Goal: Task Accomplishment & Management: Use online tool/utility

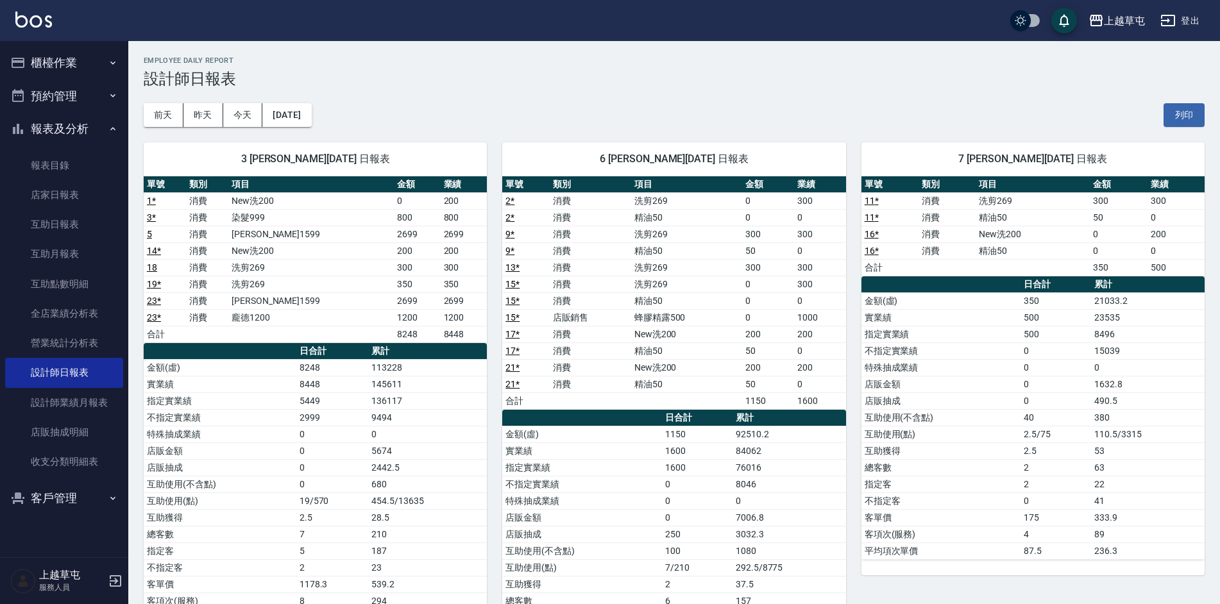
scroll to position [128, 0]
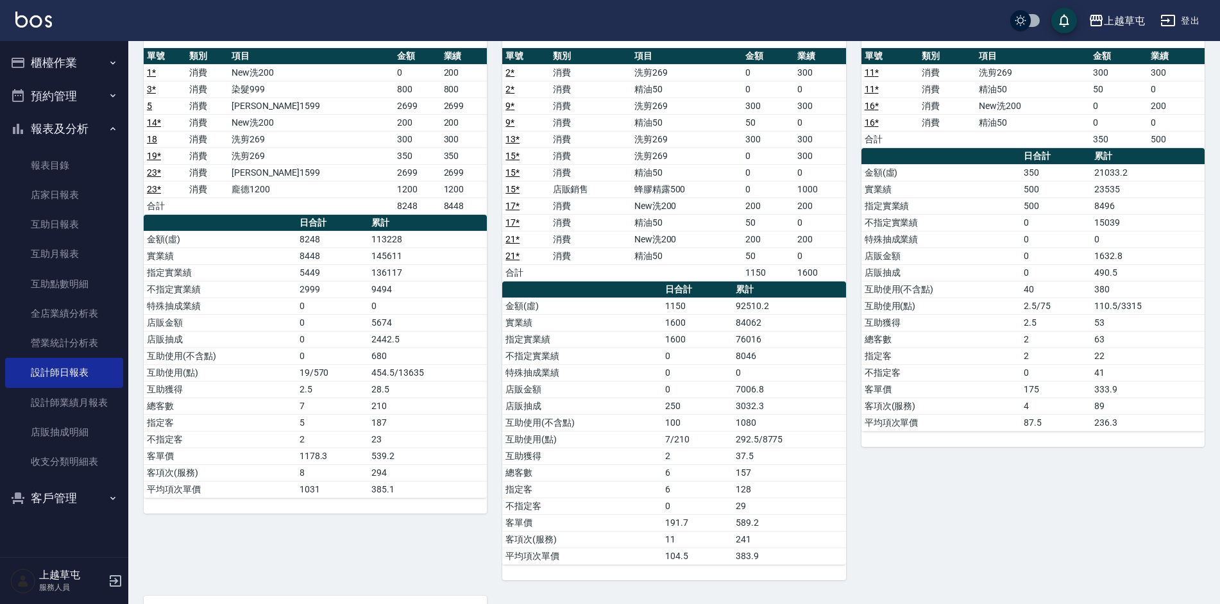
click at [56, 58] on button "櫃檯作業" at bounding box center [64, 62] width 118 height 33
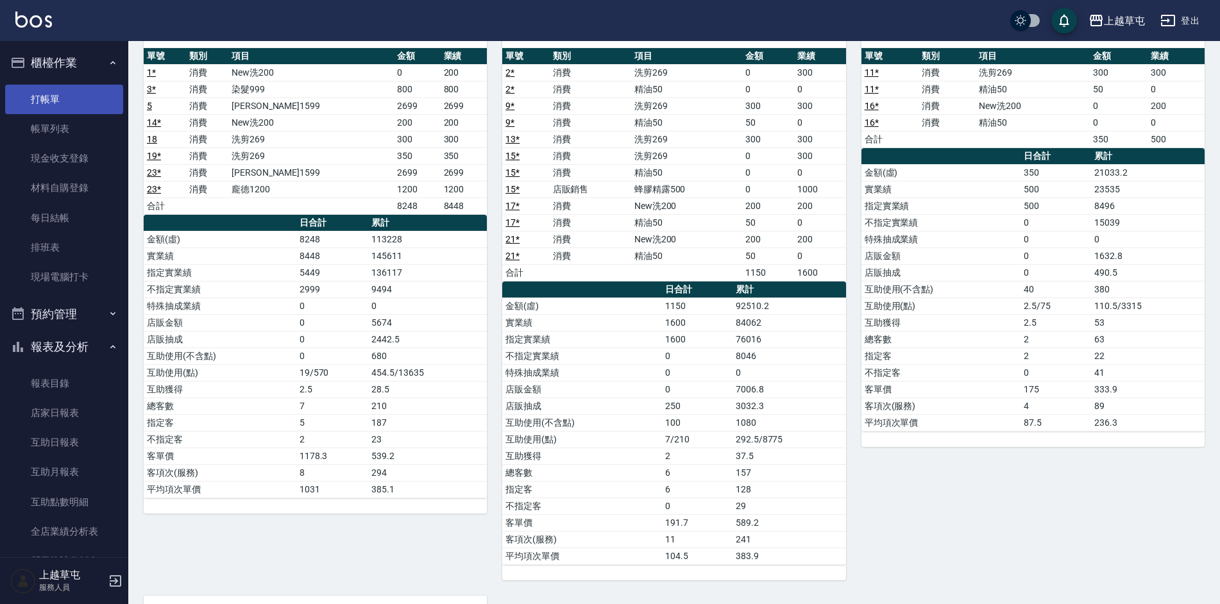
click at [60, 99] on link "打帳單" at bounding box center [64, 99] width 118 height 29
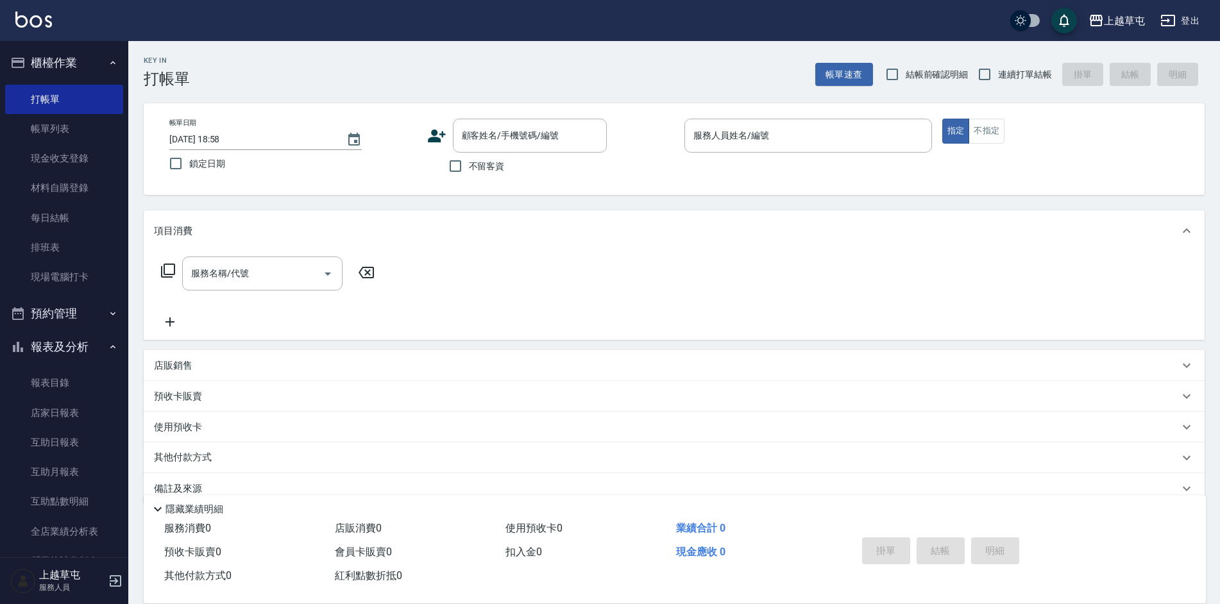
drag, startPoint x: 492, startPoint y: 168, endPoint x: 706, endPoint y: 137, distance: 216.4
click at [494, 167] on span "不留客資" at bounding box center [487, 166] width 36 height 13
click at [469, 167] on input "不留客資" at bounding box center [455, 166] width 27 height 27
checkbox input "true"
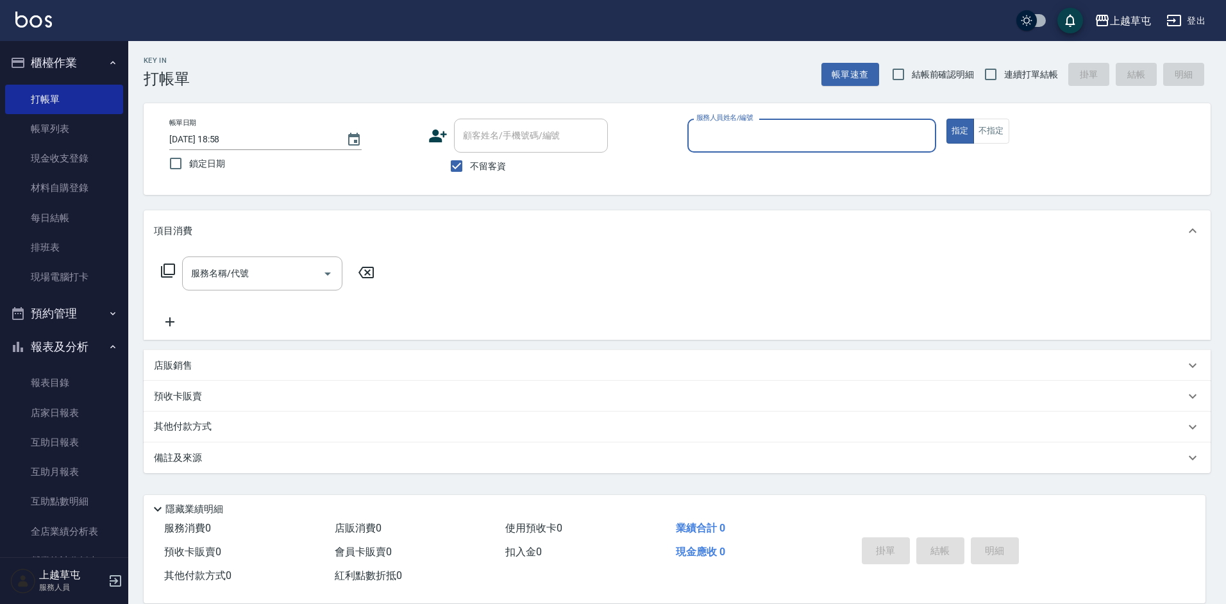
drag, startPoint x: 726, startPoint y: 140, endPoint x: 821, endPoint y: 124, distance: 96.9
click at [726, 140] on input "服務人員姓名/編號" at bounding box center [811, 135] width 237 height 22
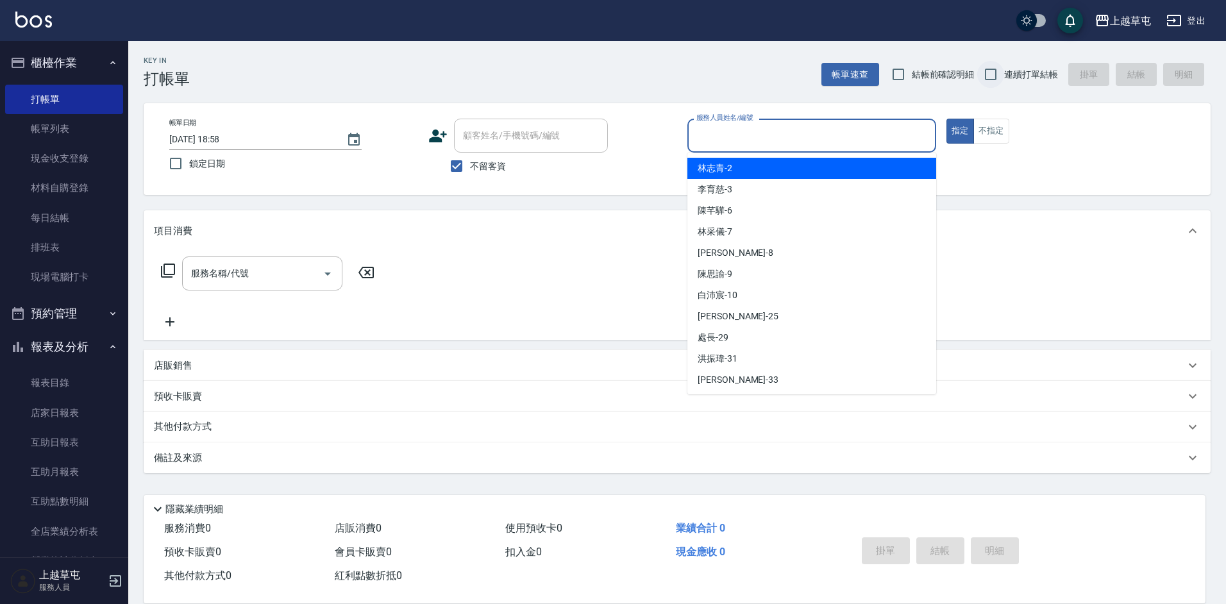
click at [991, 74] on input "連續打單結帳" at bounding box center [990, 74] width 27 height 27
checkbox input "true"
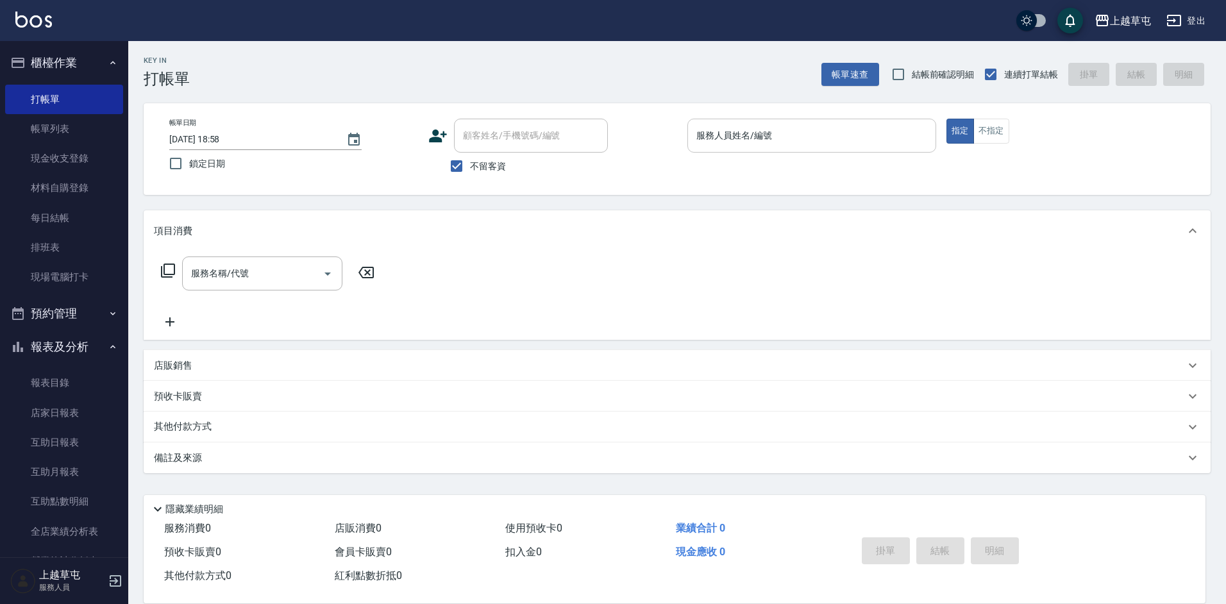
click at [760, 144] on input "服務人員姓名/編號" at bounding box center [811, 135] width 237 height 22
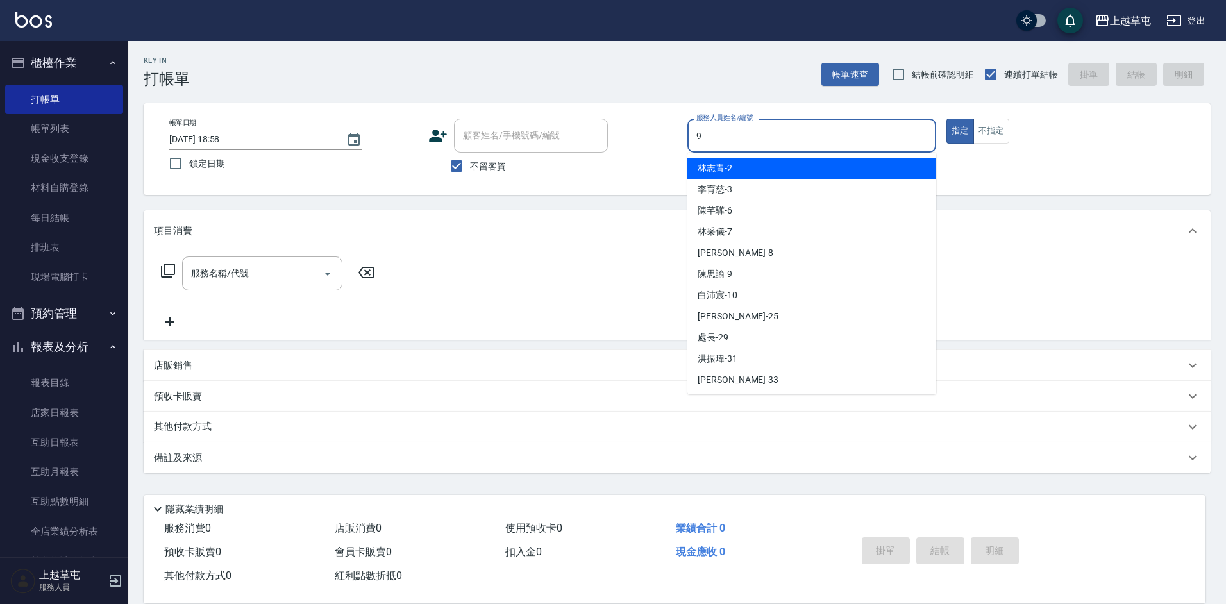
type input "[PERSON_NAME]-9"
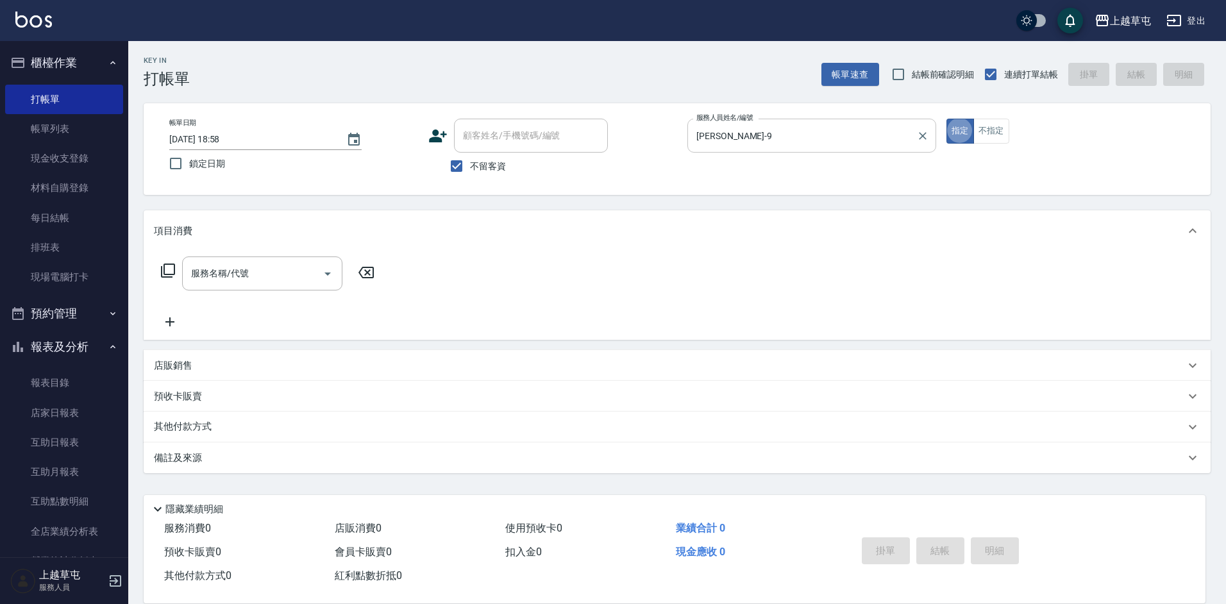
type button "true"
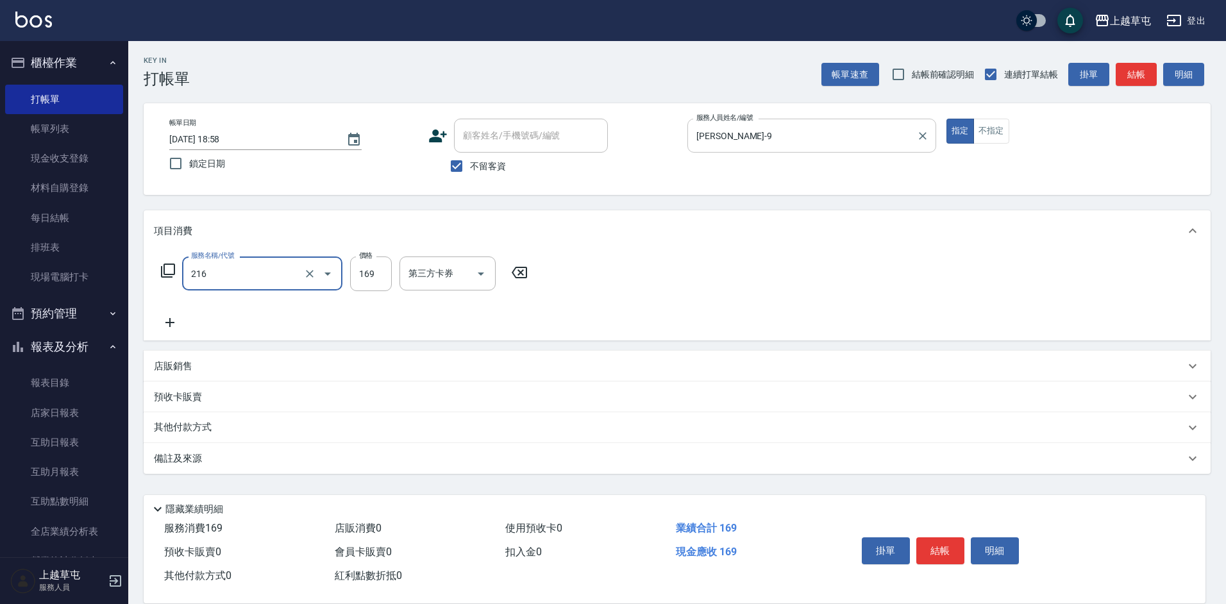
type input "剪髮169(216)"
click at [367, 269] on input "510" at bounding box center [371, 273] width 42 height 35
type input "50"
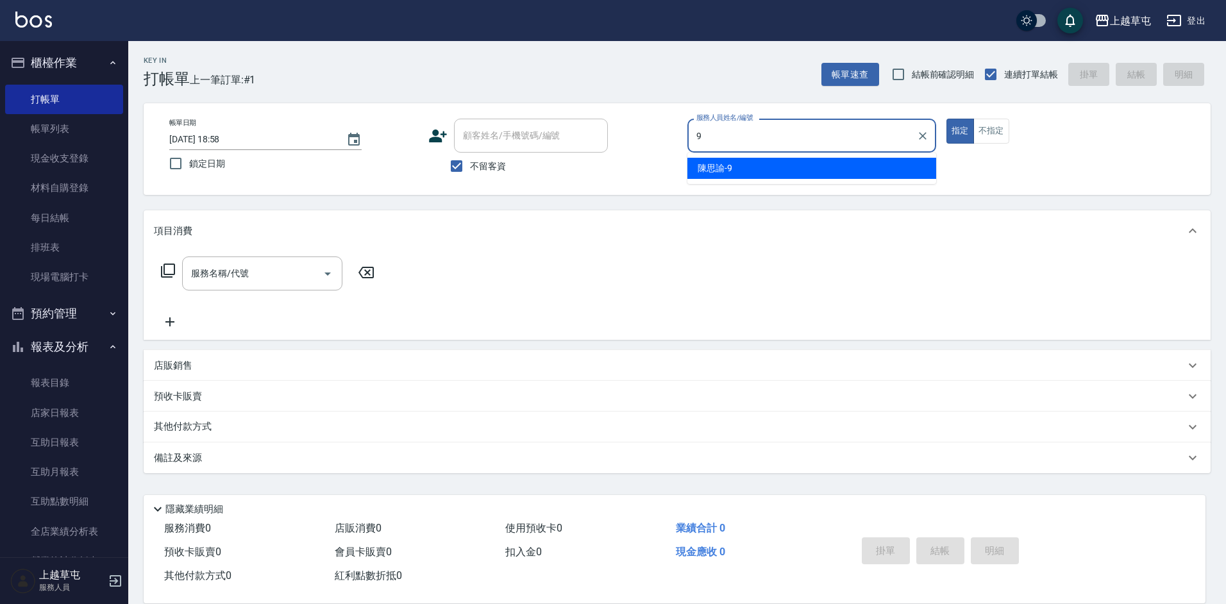
type input "[PERSON_NAME]-9"
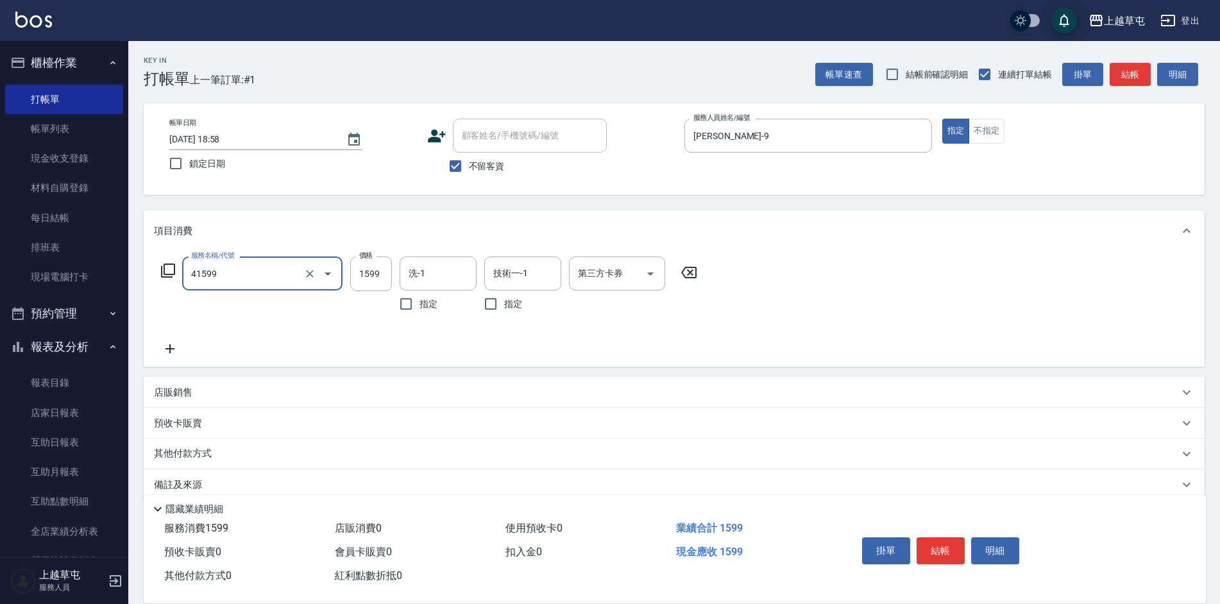
type input "[PERSON_NAME]1599(41599)"
type input "2299"
type input "[PERSON_NAME]39"
click at [519, 274] on input "[PERSON_NAME]25" at bounding box center [513, 273] width 46 height 22
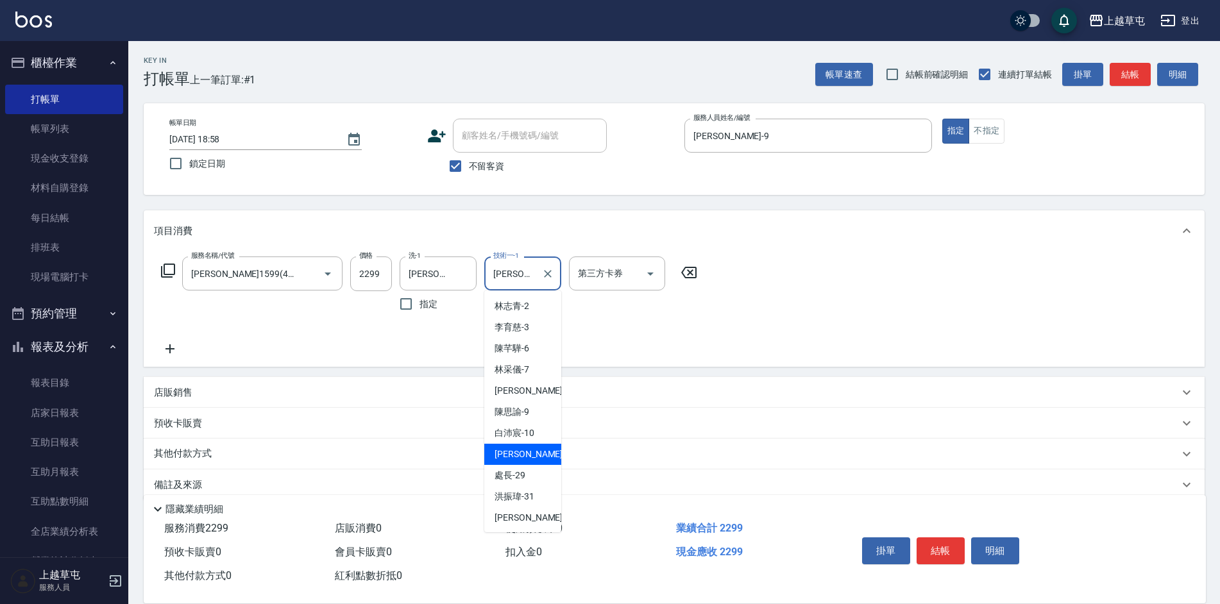
click at [519, 274] on input "[PERSON_NAME]25" at bounding box center [513, 273] width 46 height 22
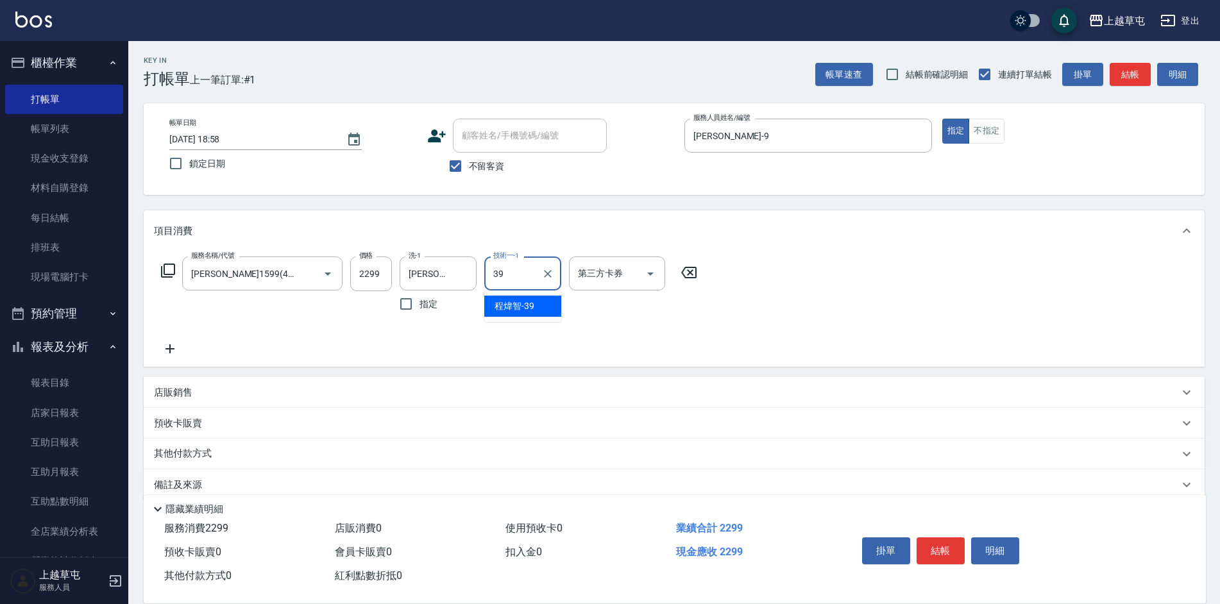
type input "[PERSON_NAME]39"
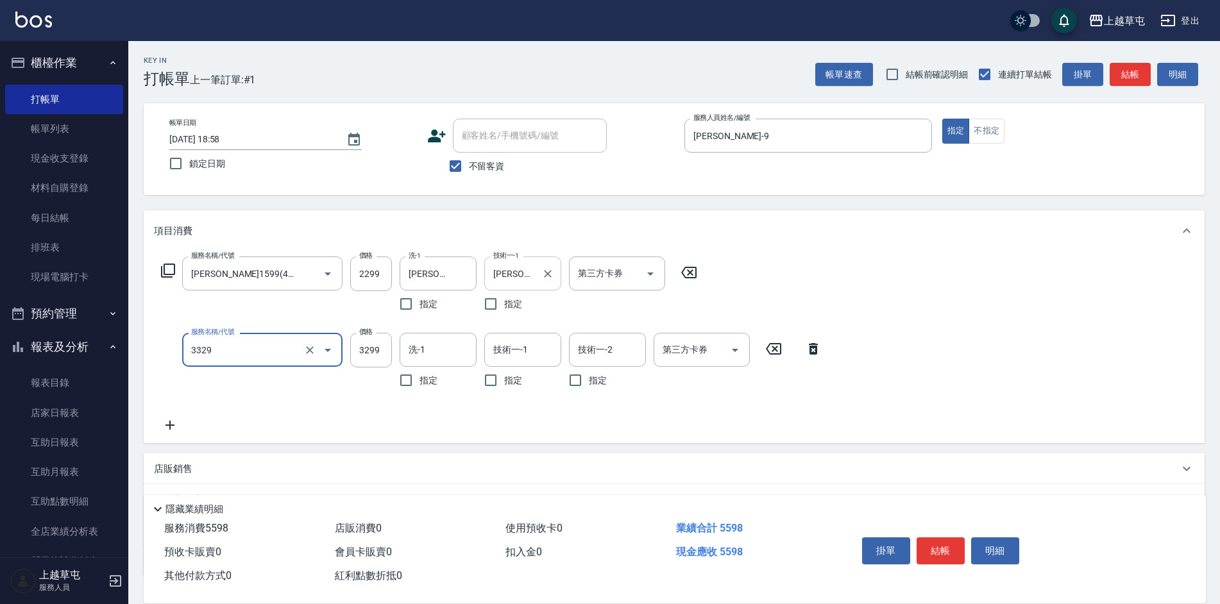
type input "OVC3299(3329)"
type input "[PERSON_NAME]25"
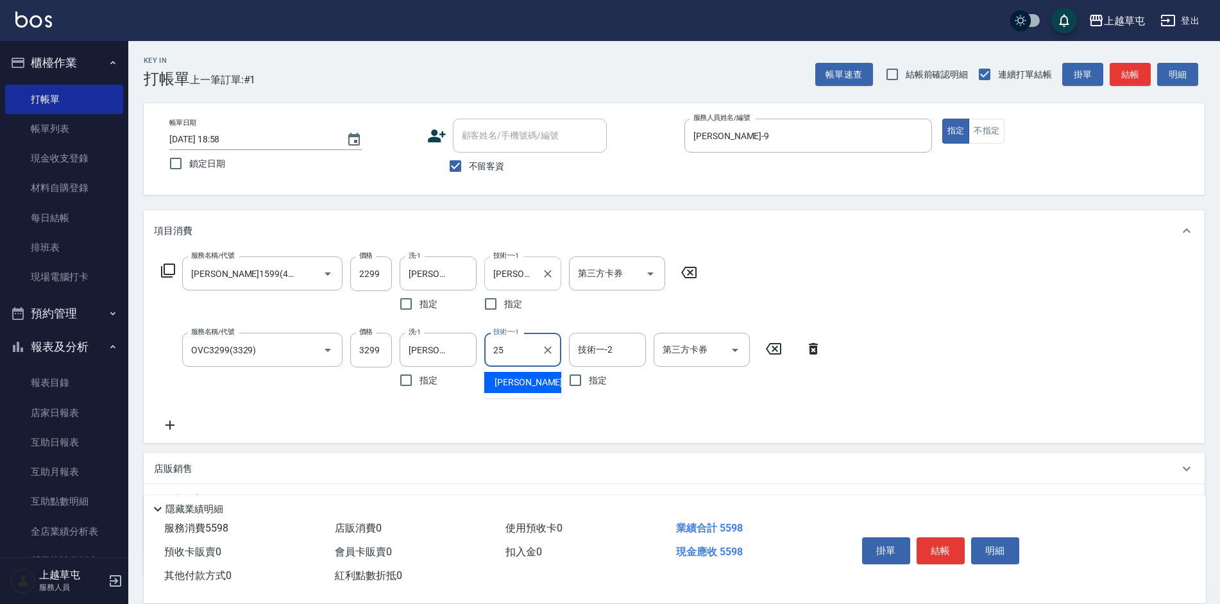
type input "[PERSON_NAME]25"
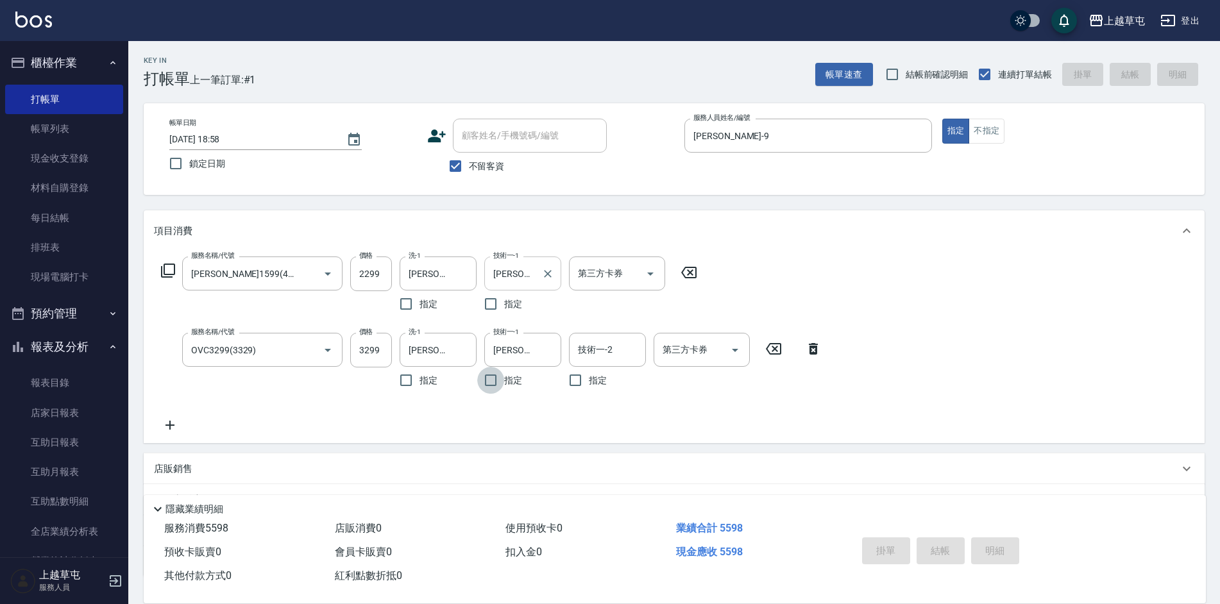
type input "[DATE] 18:59"
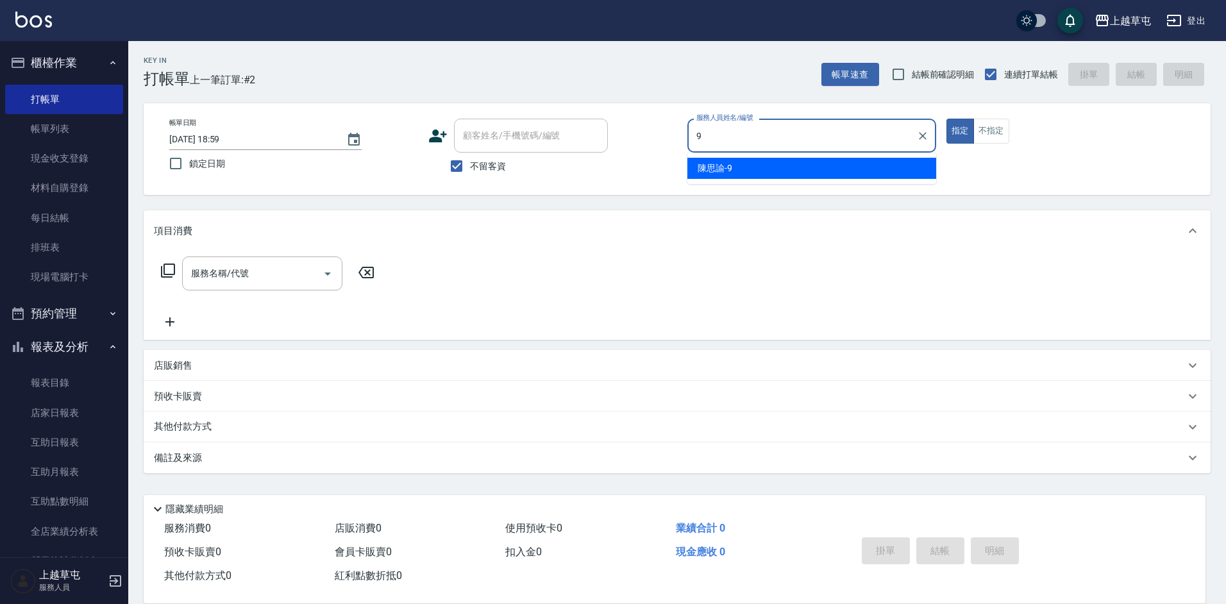
type input "[PERSON_NAME]-9"
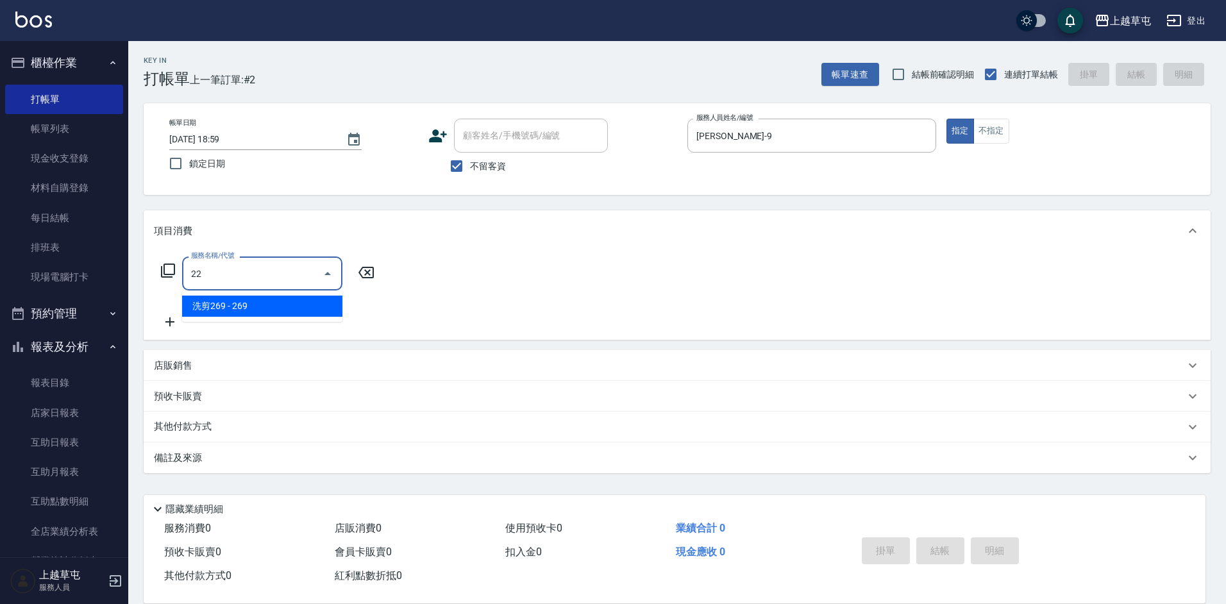
type input "2"
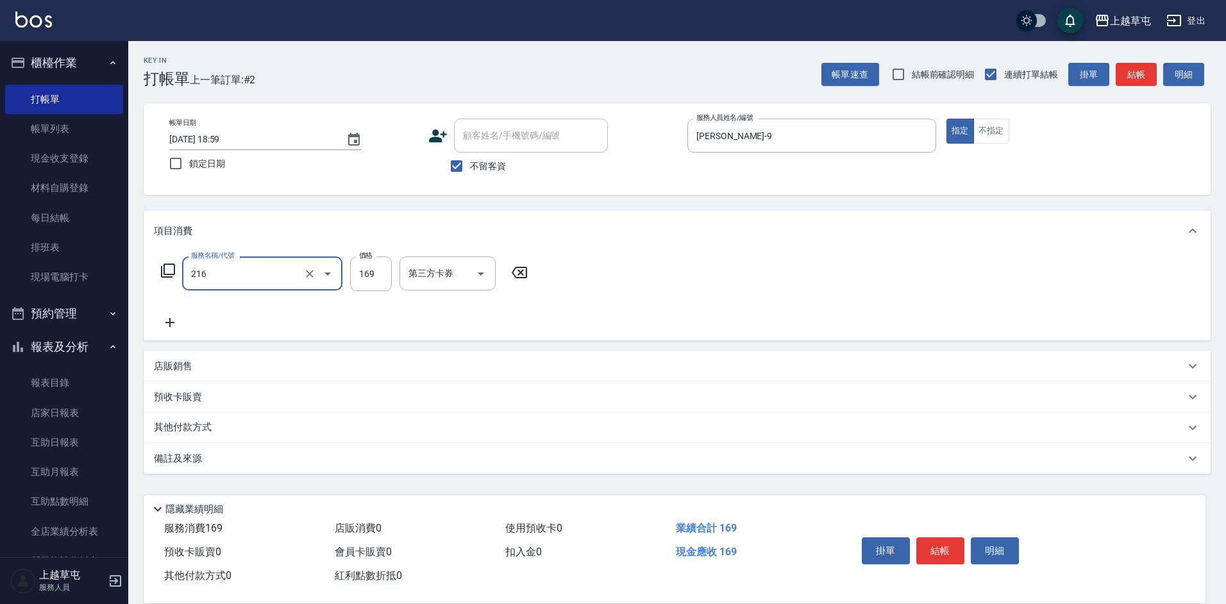
type input "剪髮169(216)"
type input "350"
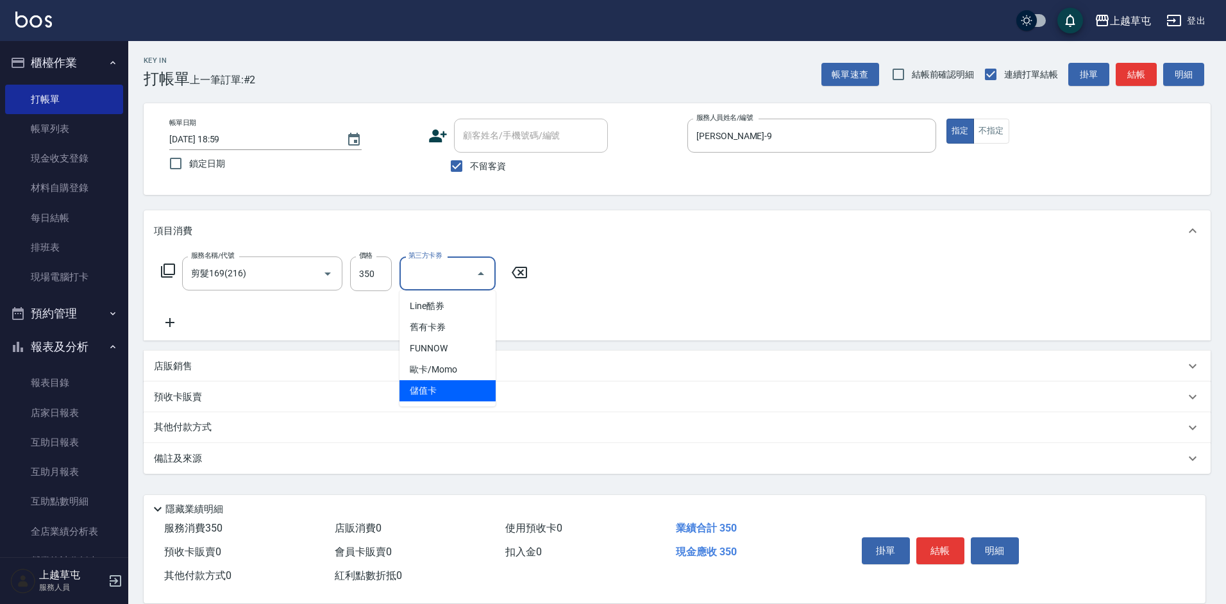
type input "儲值卡"
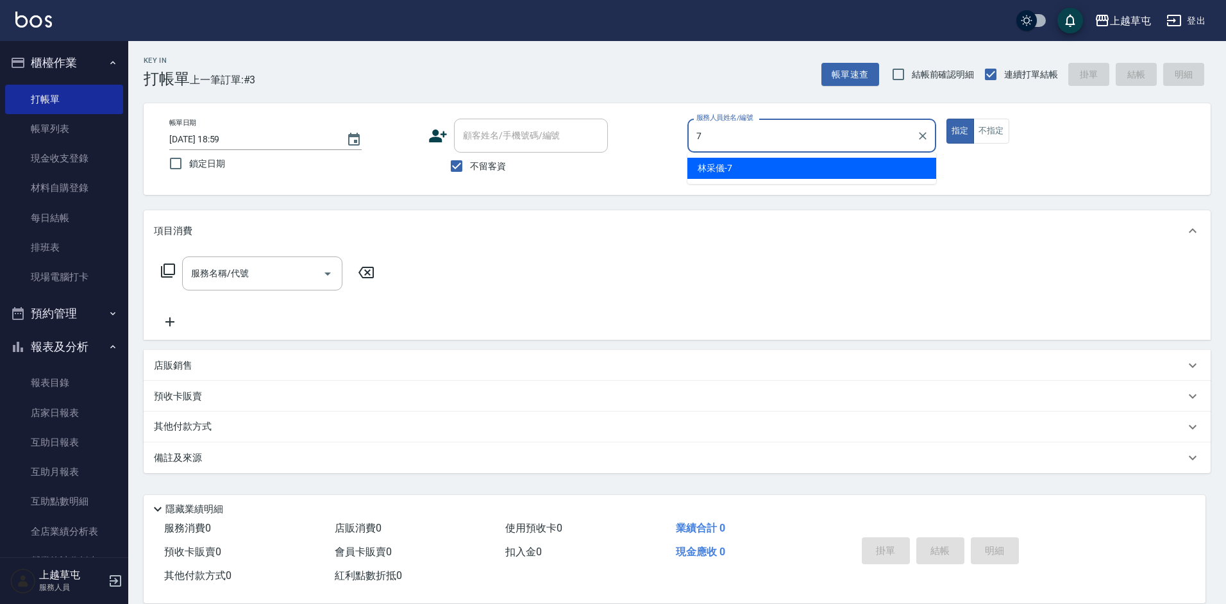
type input "[PERSON_NAME]-7"
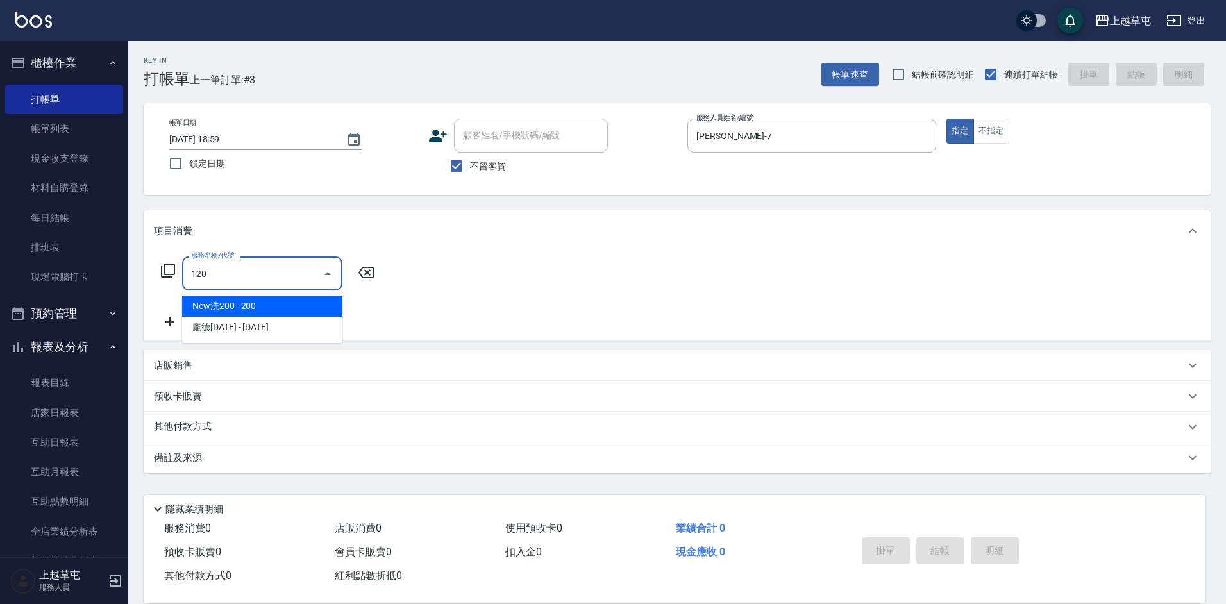
type input "New洗200(120)"
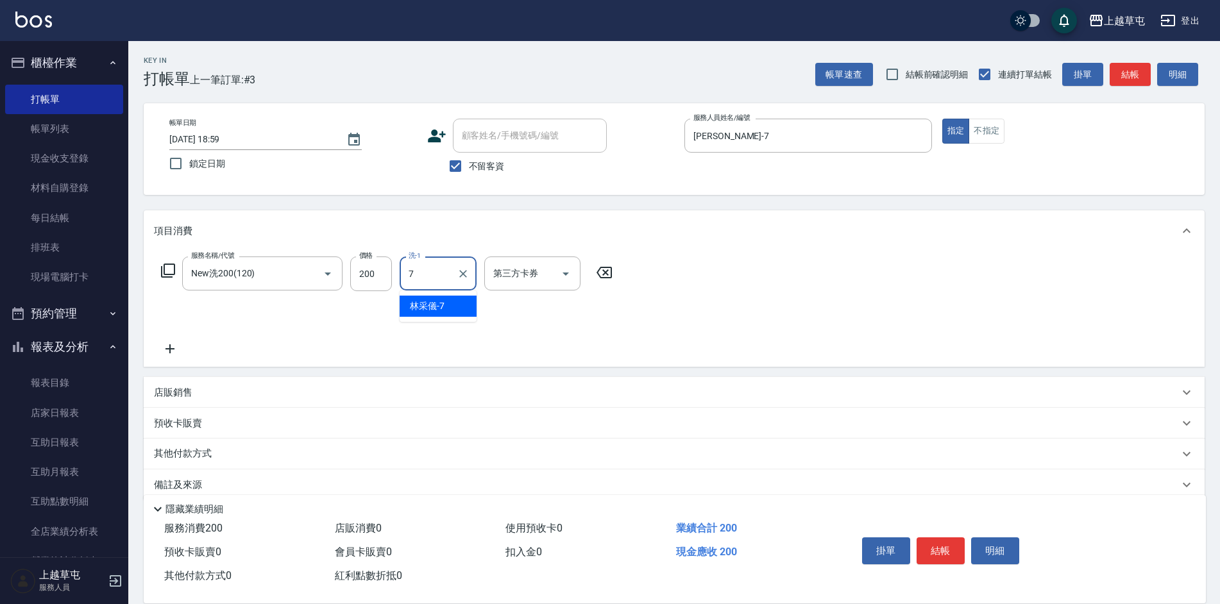
type input "[PERSON_NAME]-7"
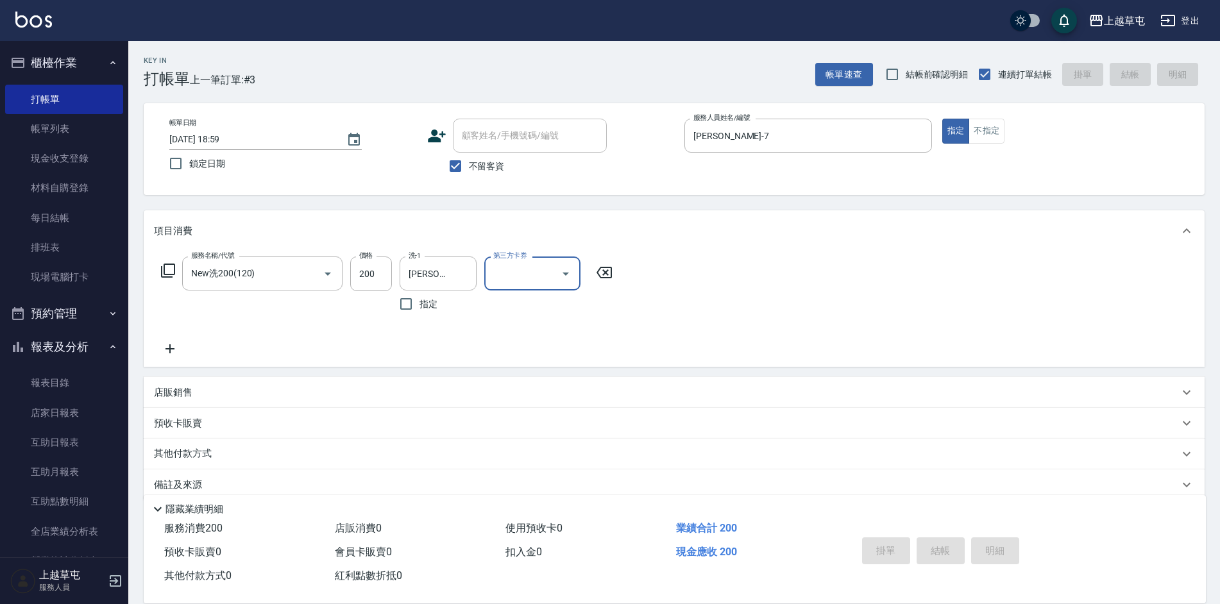
type input "[DATE] 19:00"
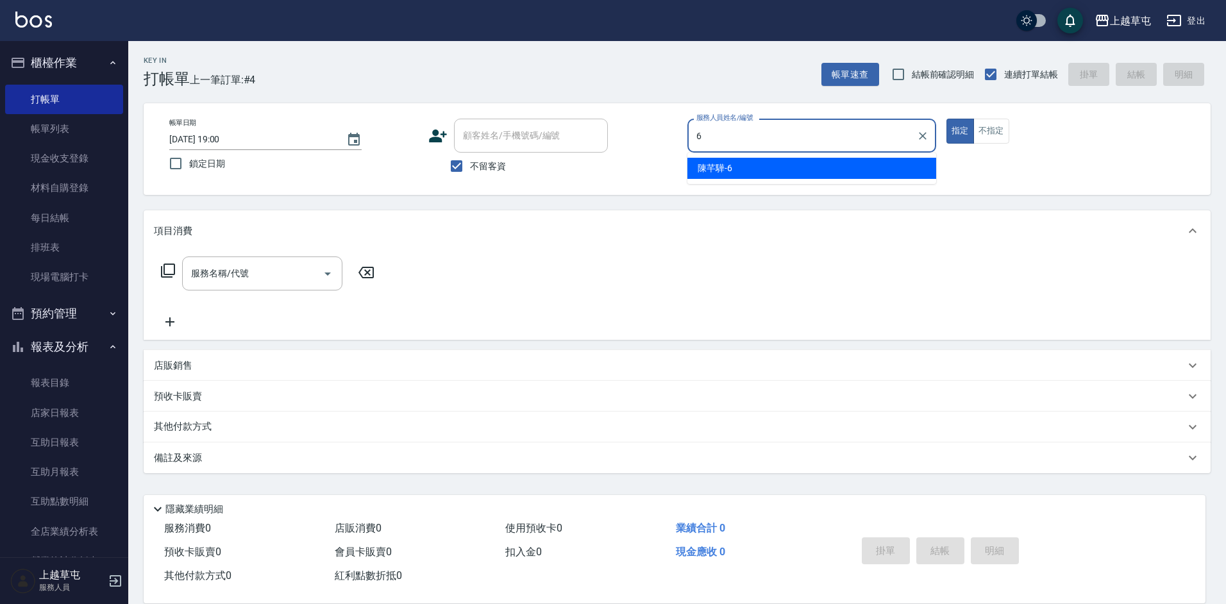
type input "[PERSON_NAME]-6"
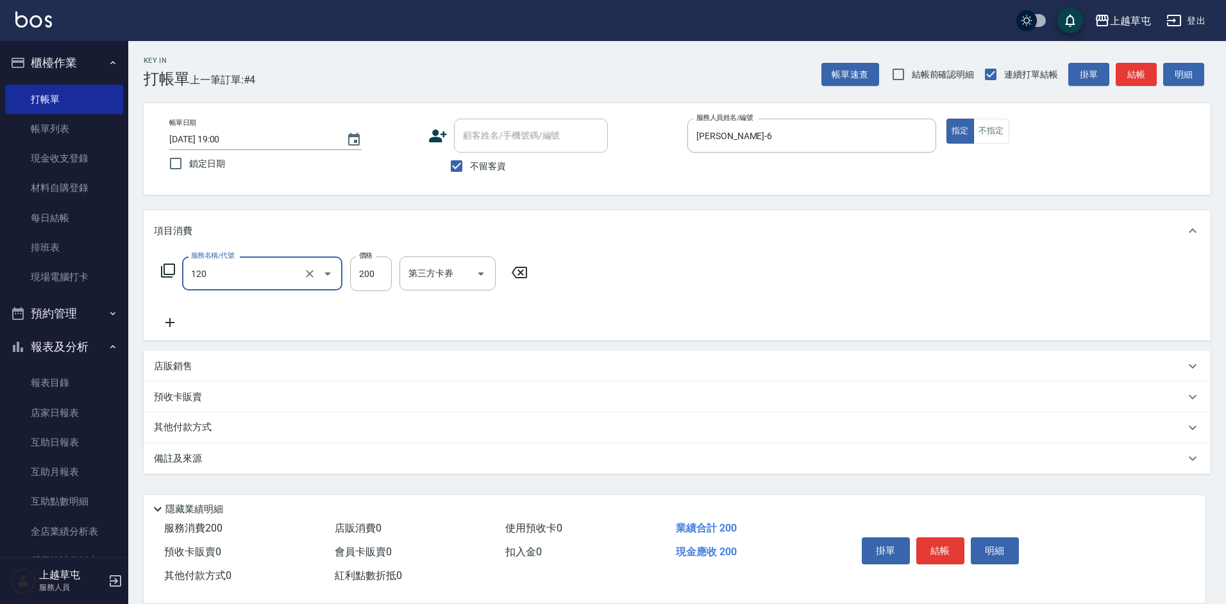
type input "New洗200(120)"
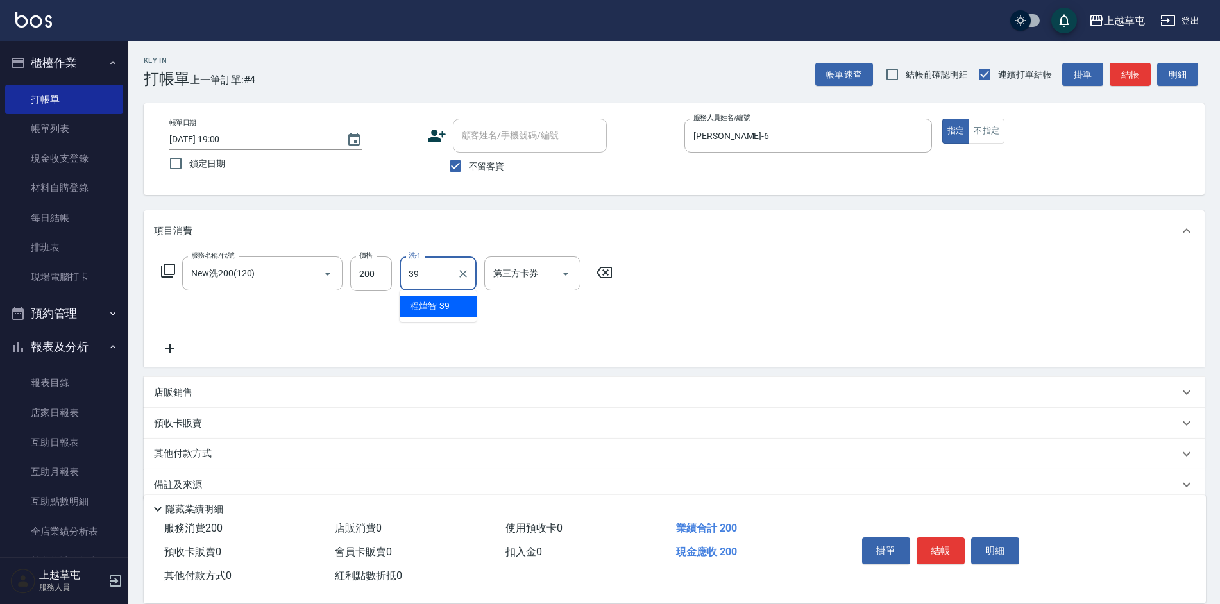
type input "[PERSON_NAME]39"
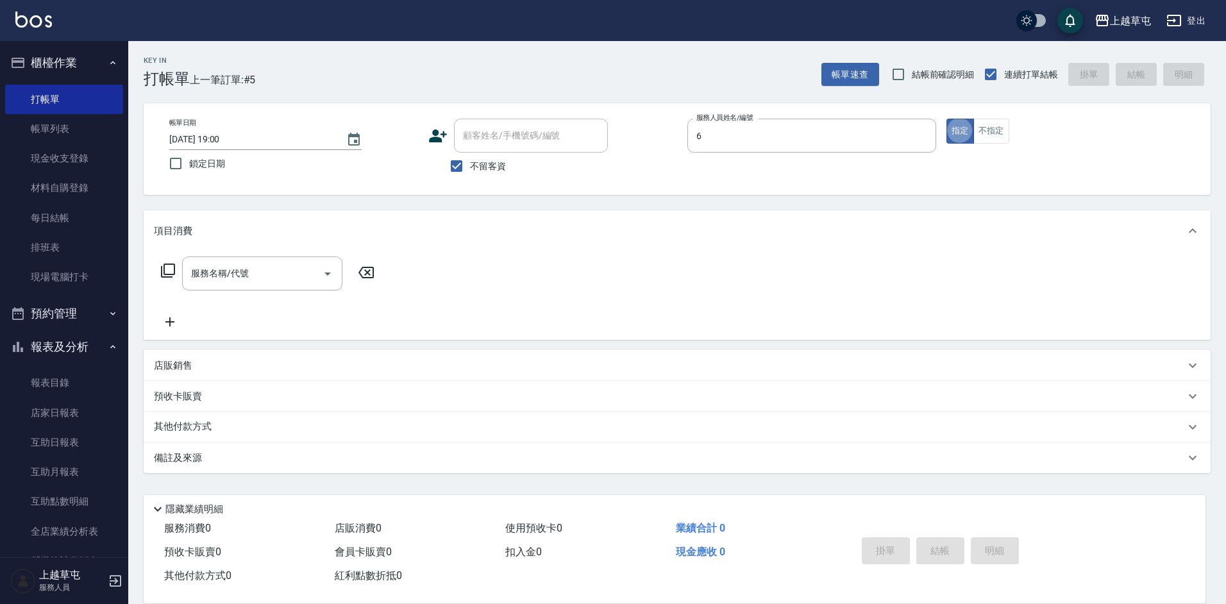
type input "[PERSON_NAME]-6"
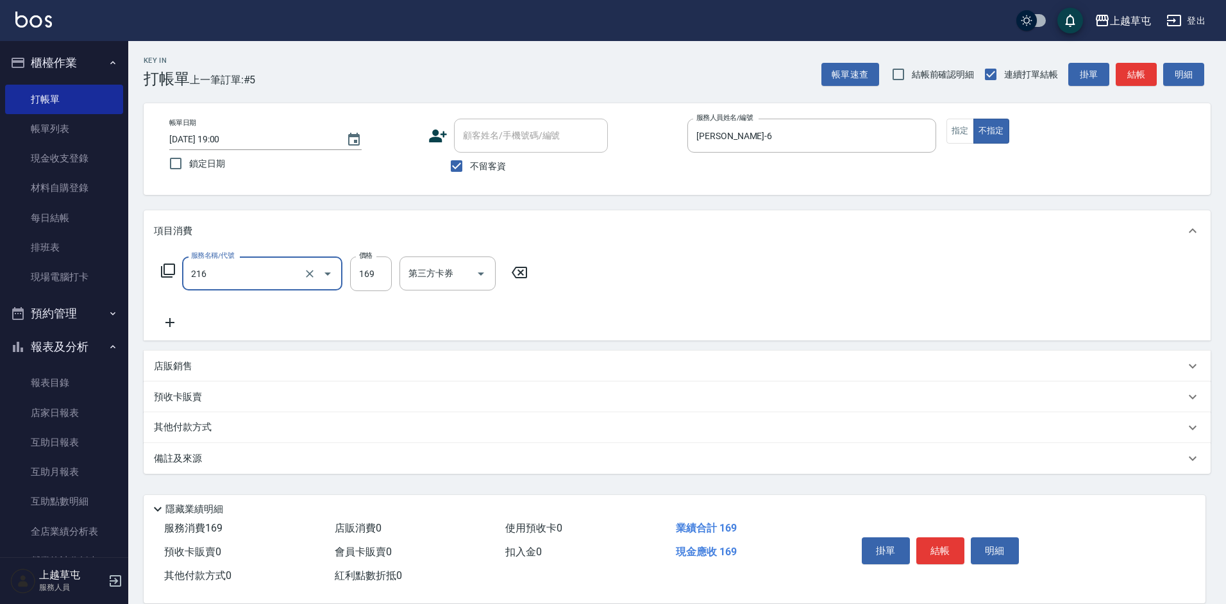
type input "剪髮169(216)"
type input "50"
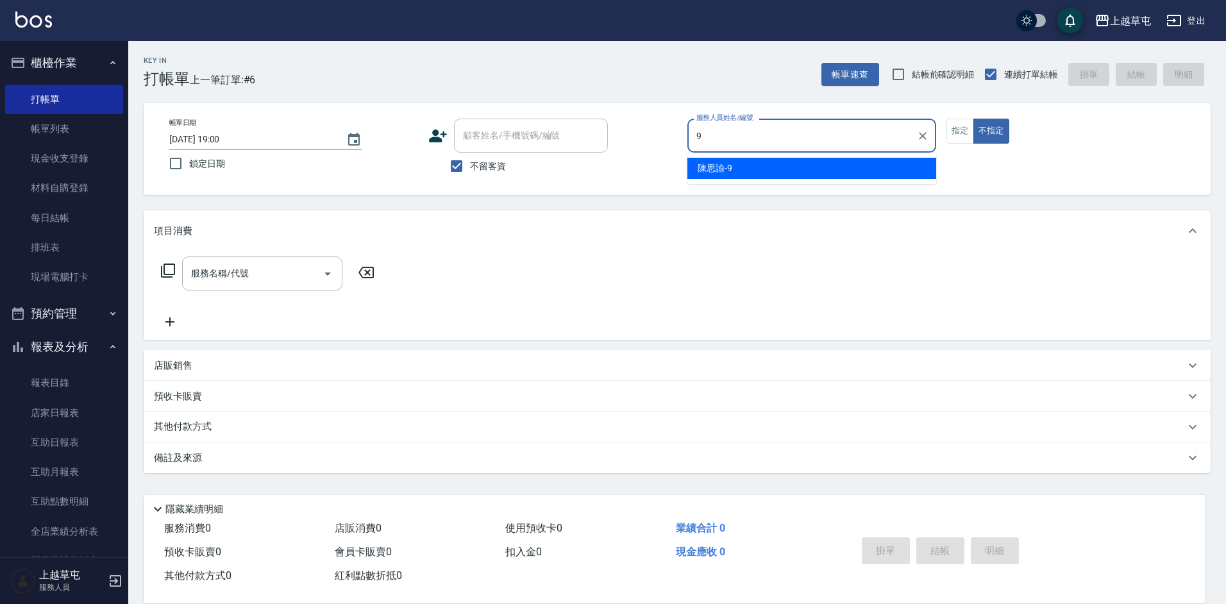
type input "[PERSON_NAME]-9"
type button "false"
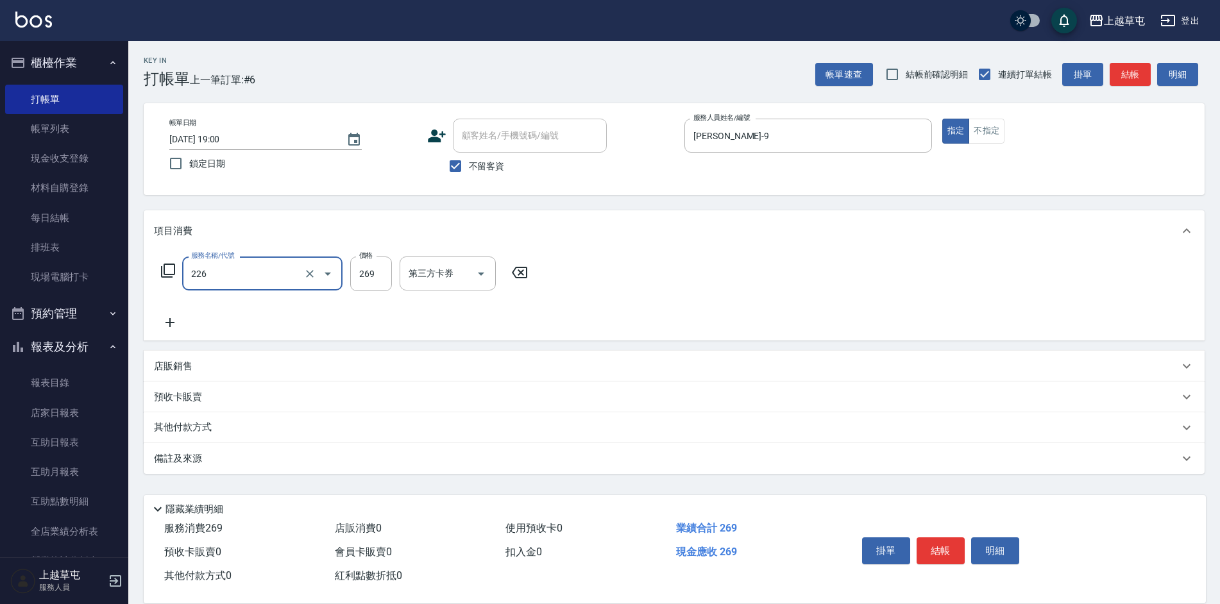
type input "洗剪269(226)"
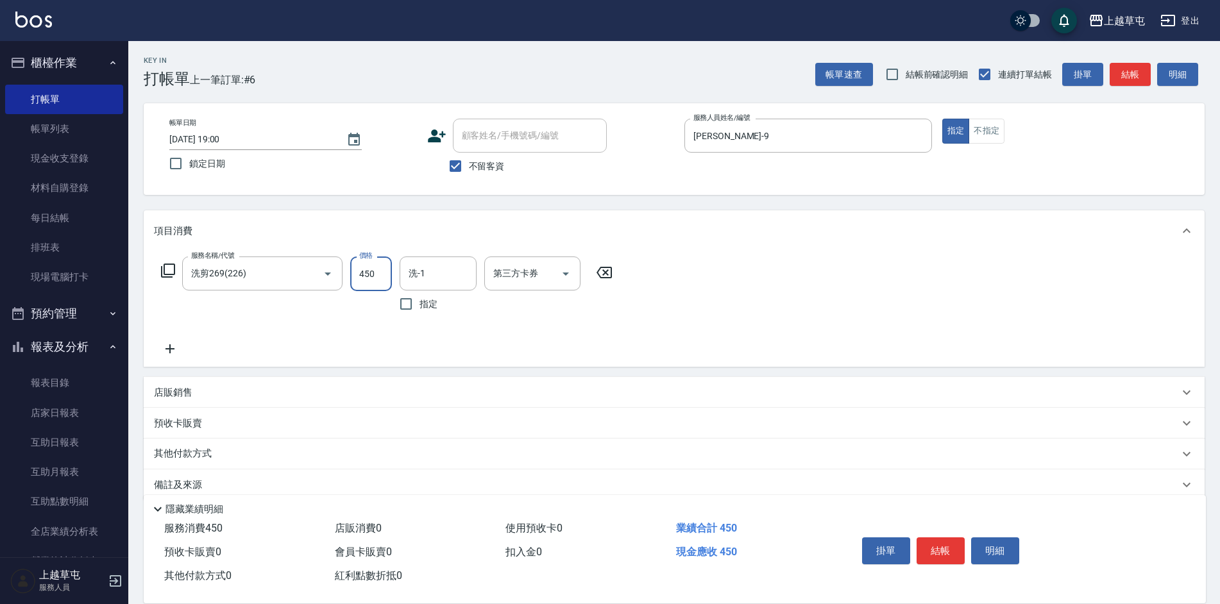
type input "450"
type input "[PERSON_NAME]25"
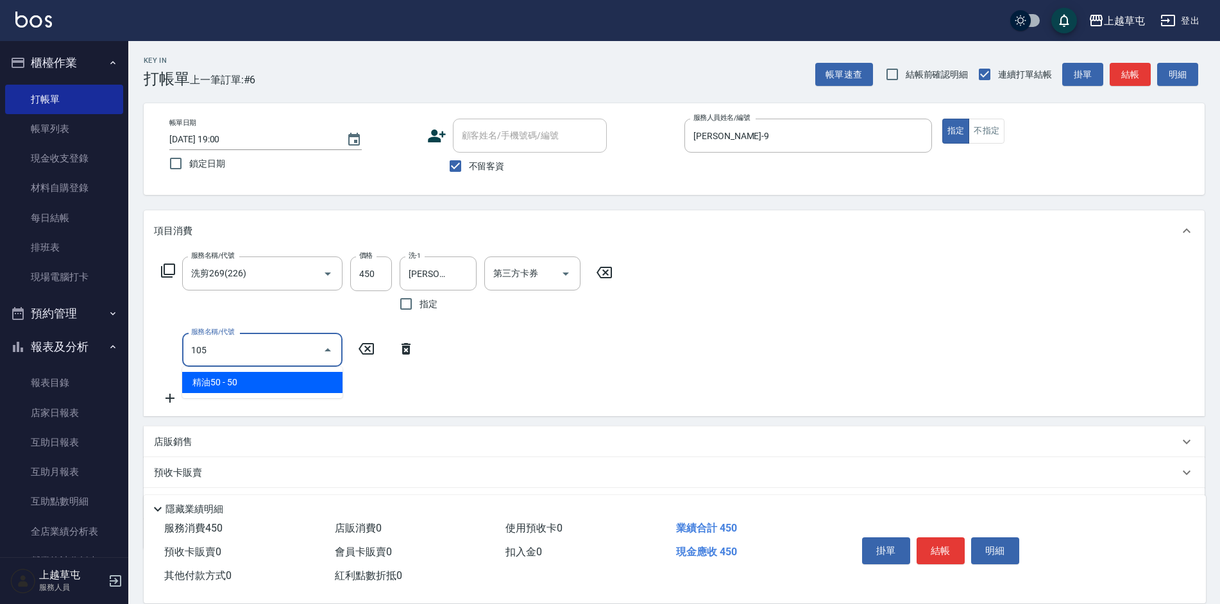
type input "精油50(105)"
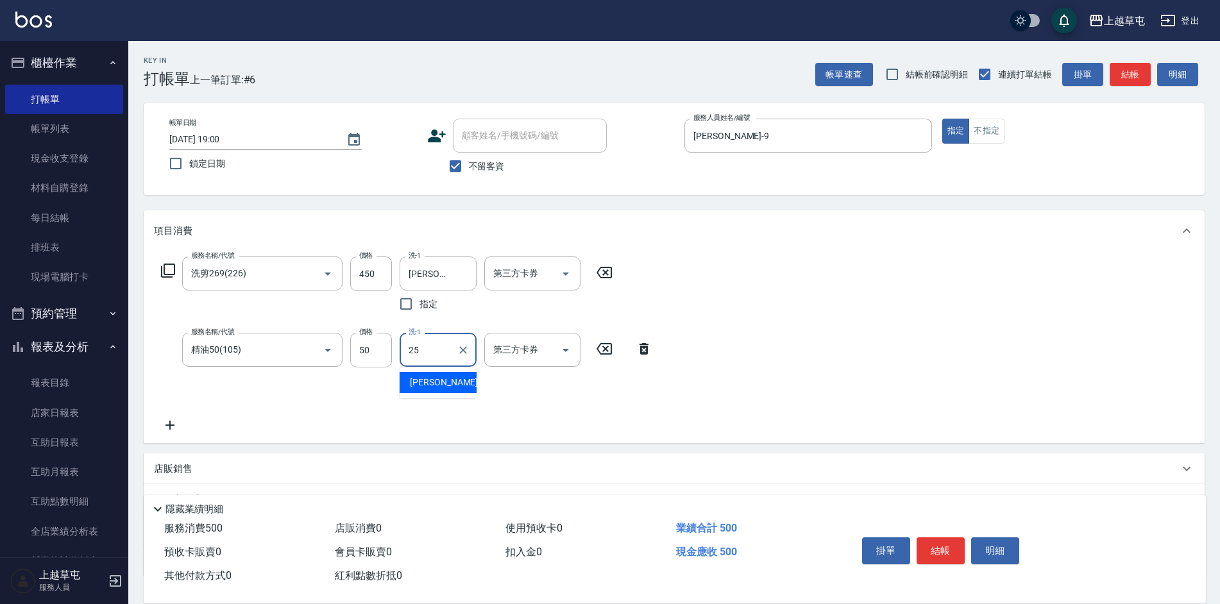
type input "[PERSON_NAME]25"
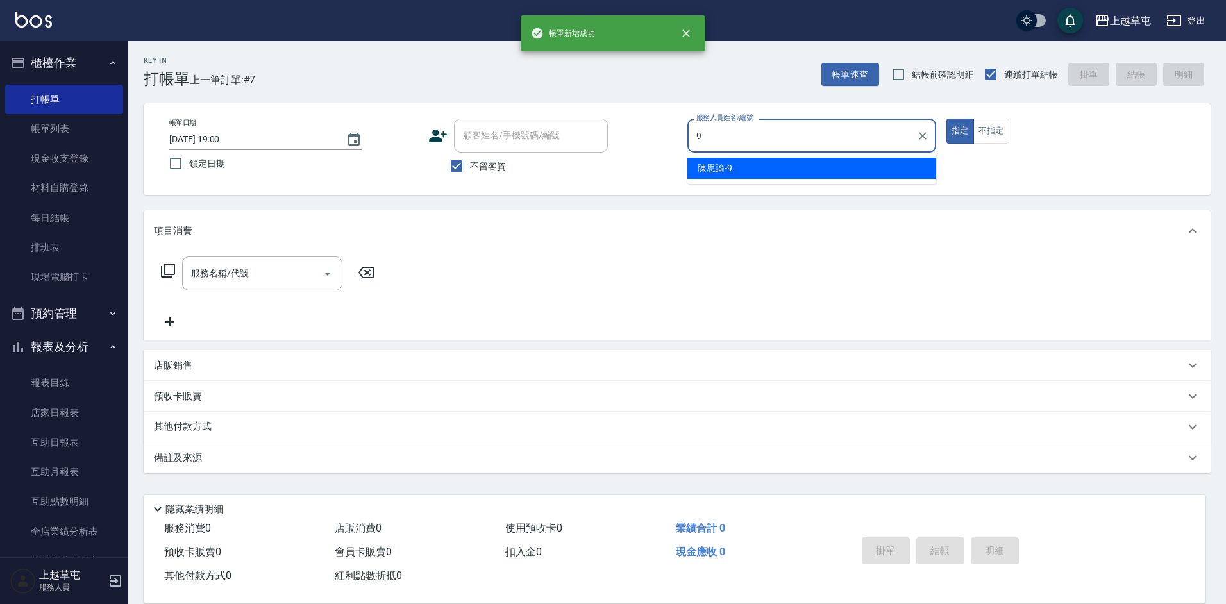
type input "[PERSON_NAME]-9"
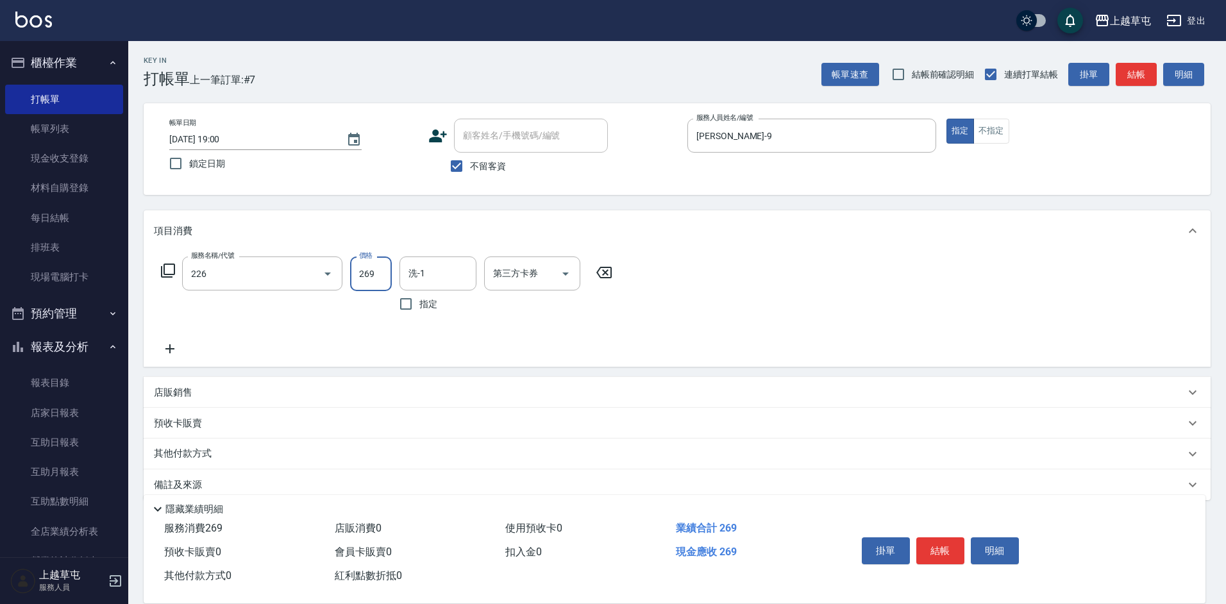
type input "洗剪269(226)"
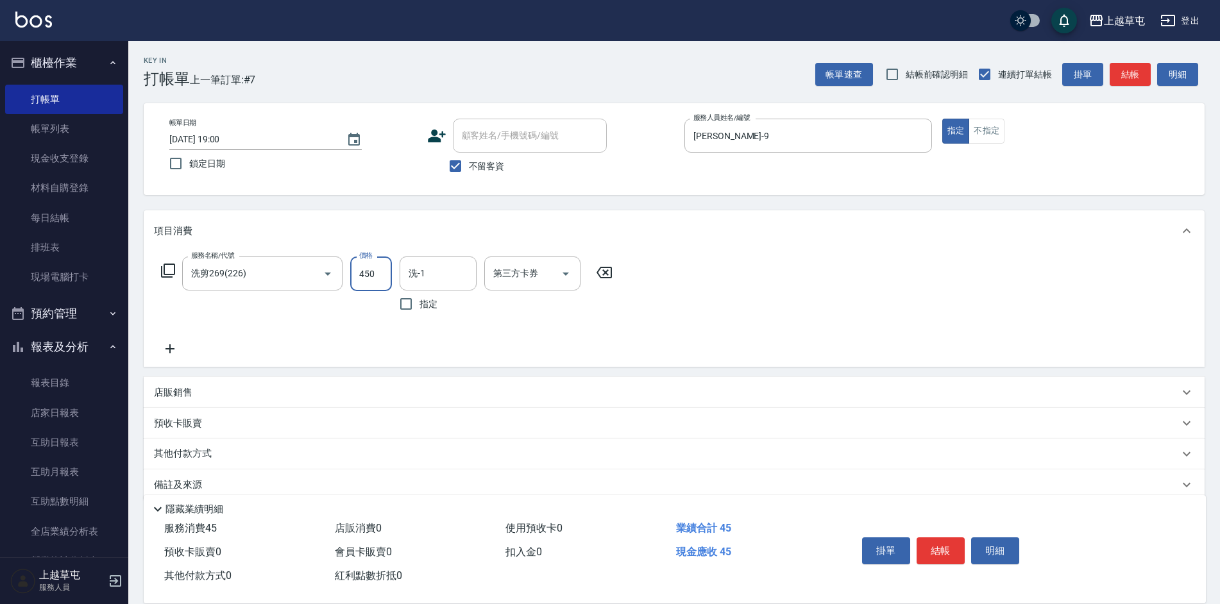
type input "450"
type input "[PERSON_NAME]25"
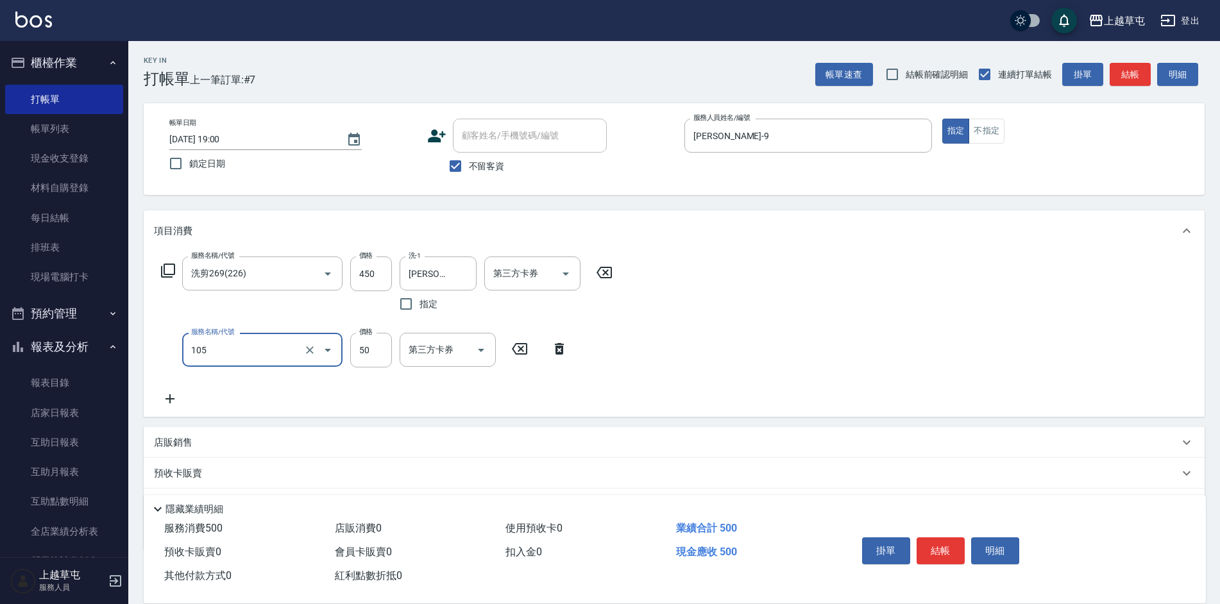
type input "精油50(105)"
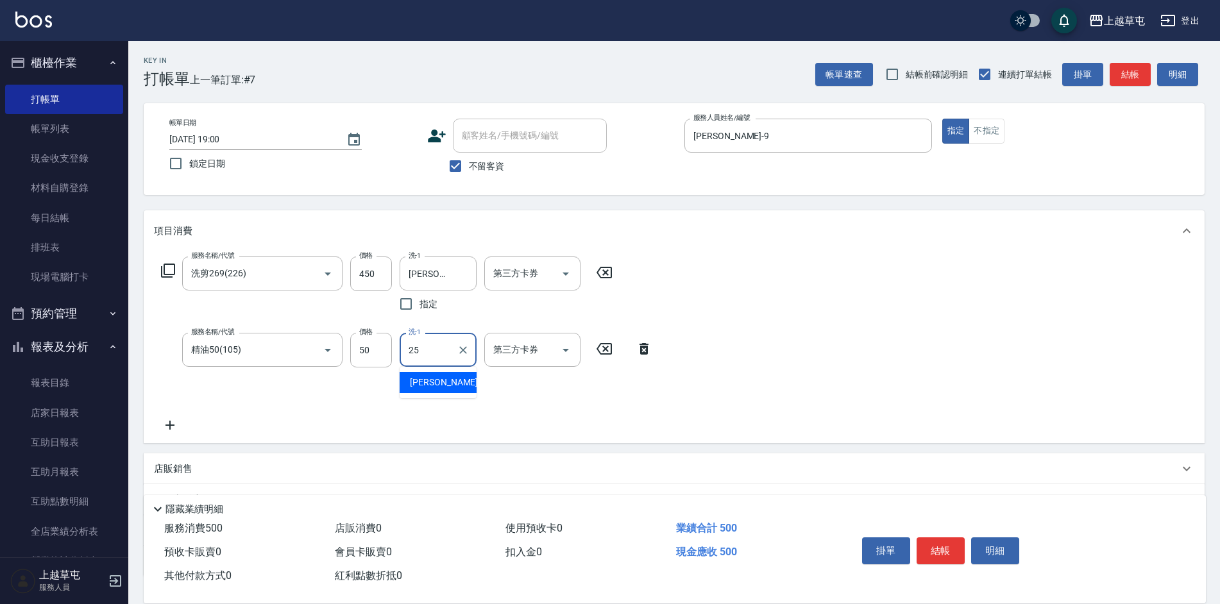
type input "[PERSON_NAME]25"
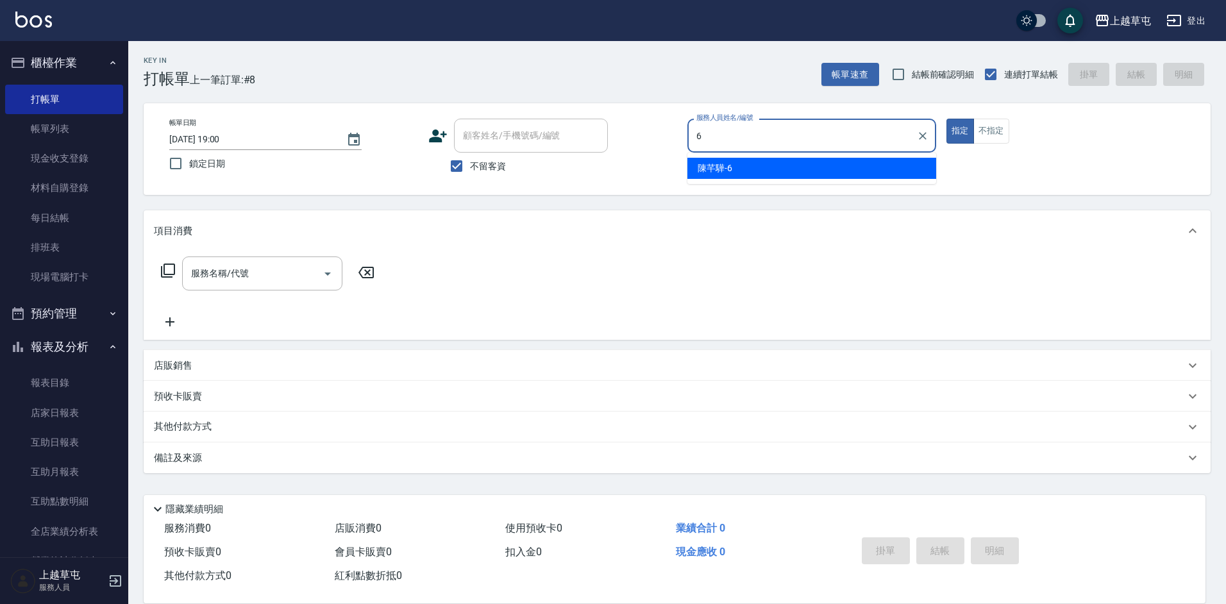
type input "[PERSON_NAME]-6"
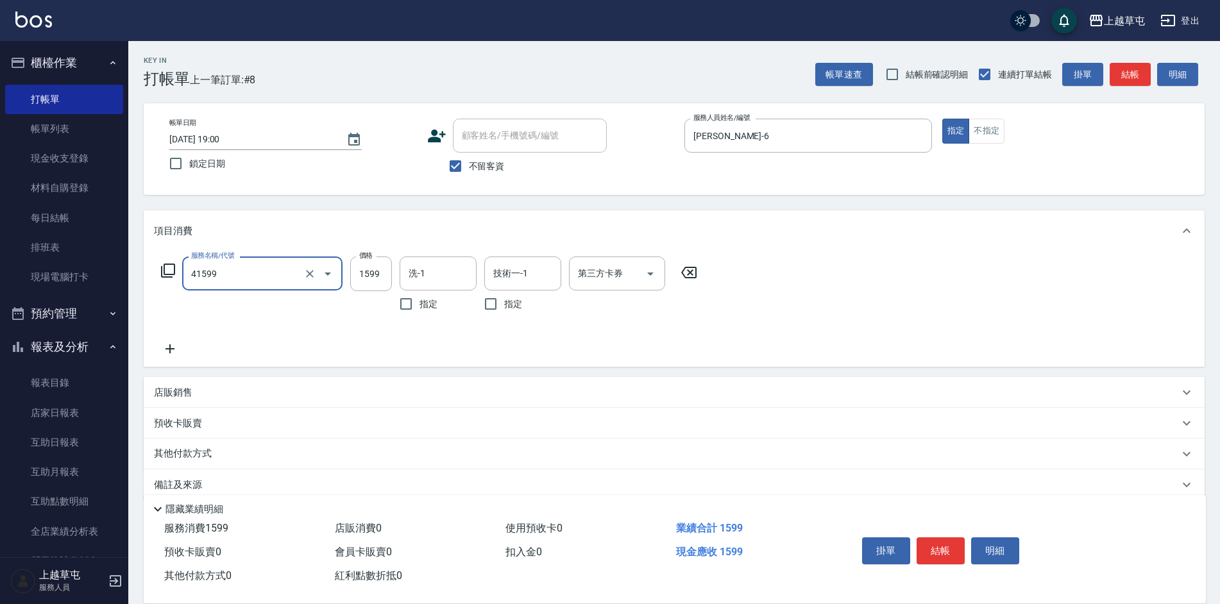
type input "[PERSON_NAME]1599(41599)"
type input "2599"
type input "[PERSON_NAME]25"
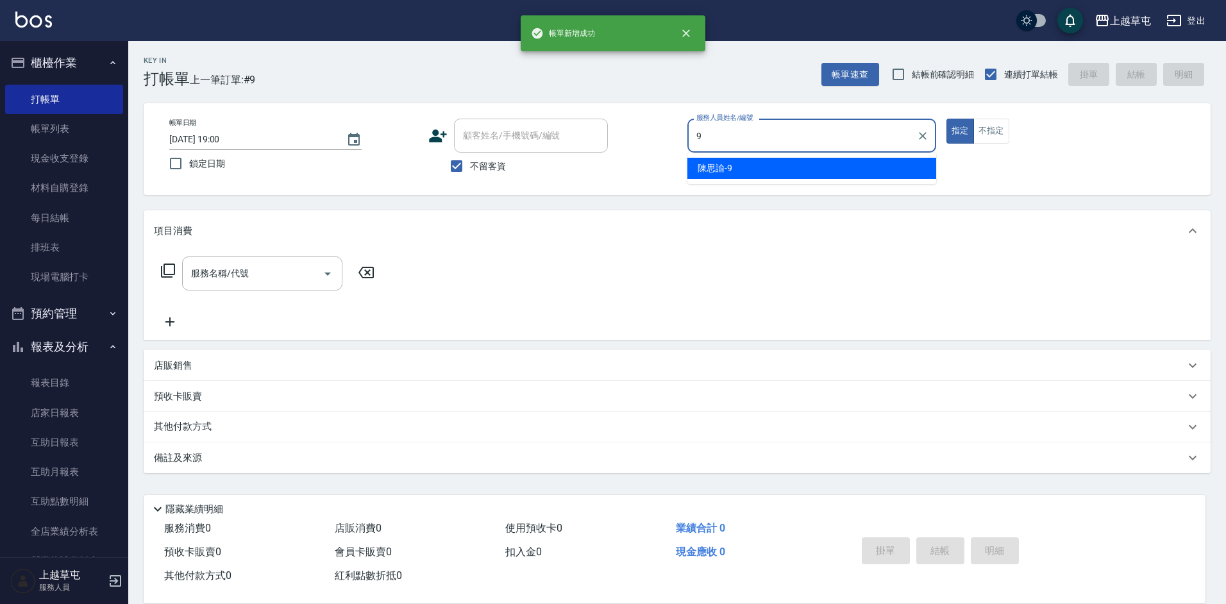
type input "[PERSON_NAME]-9"
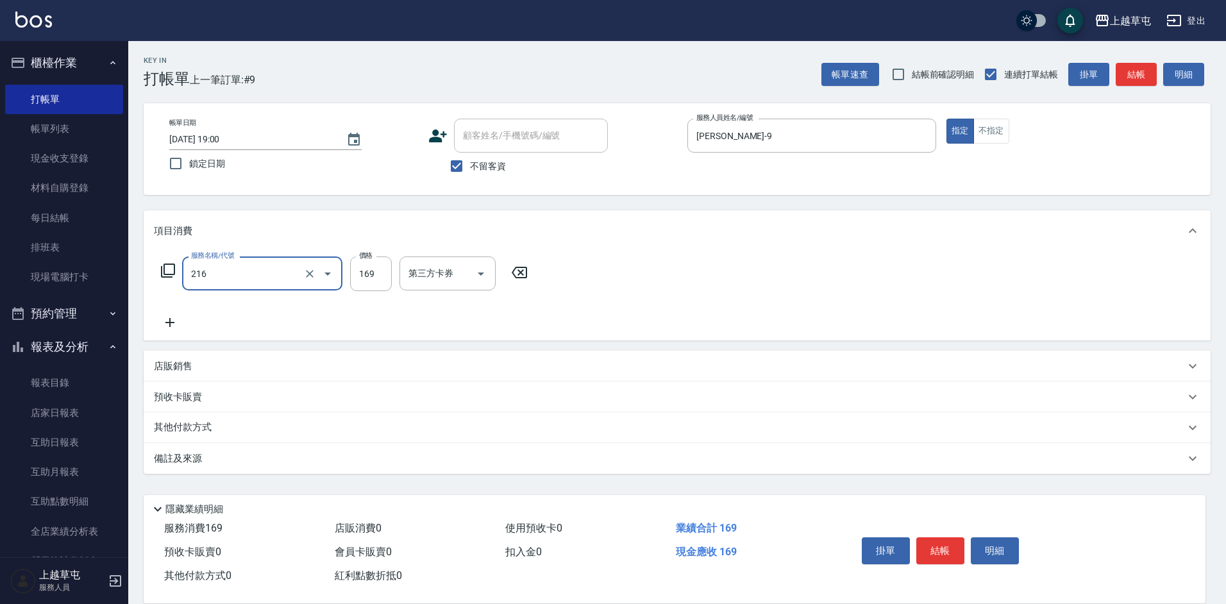
type input "剪髮169(216)"
type input "250"
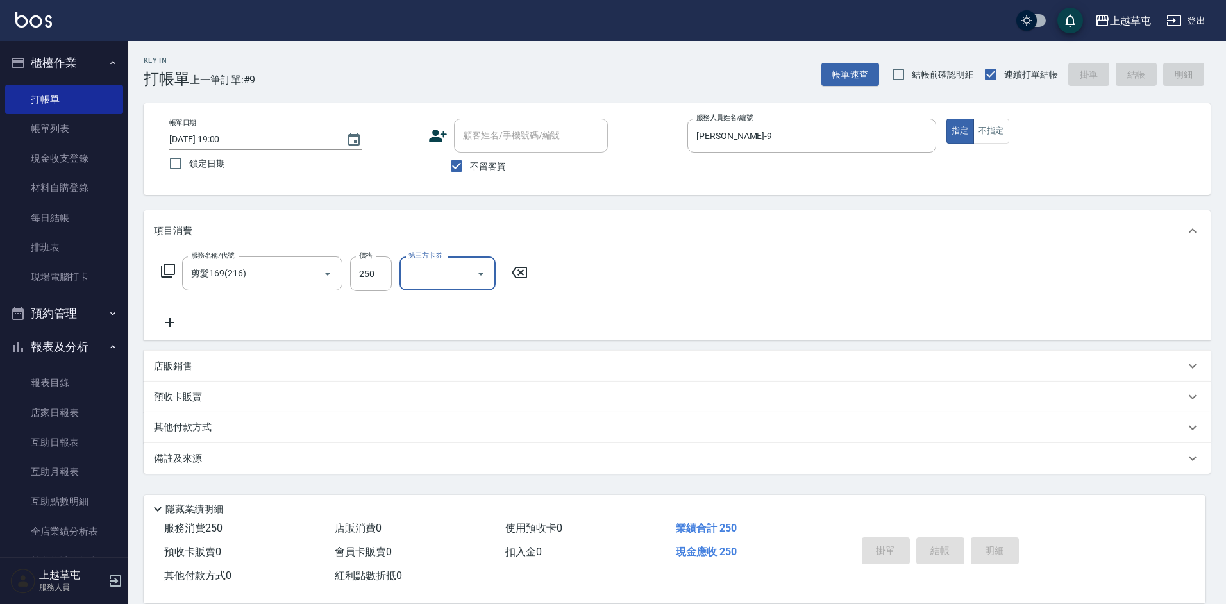
type input "[DATE] 19:01"
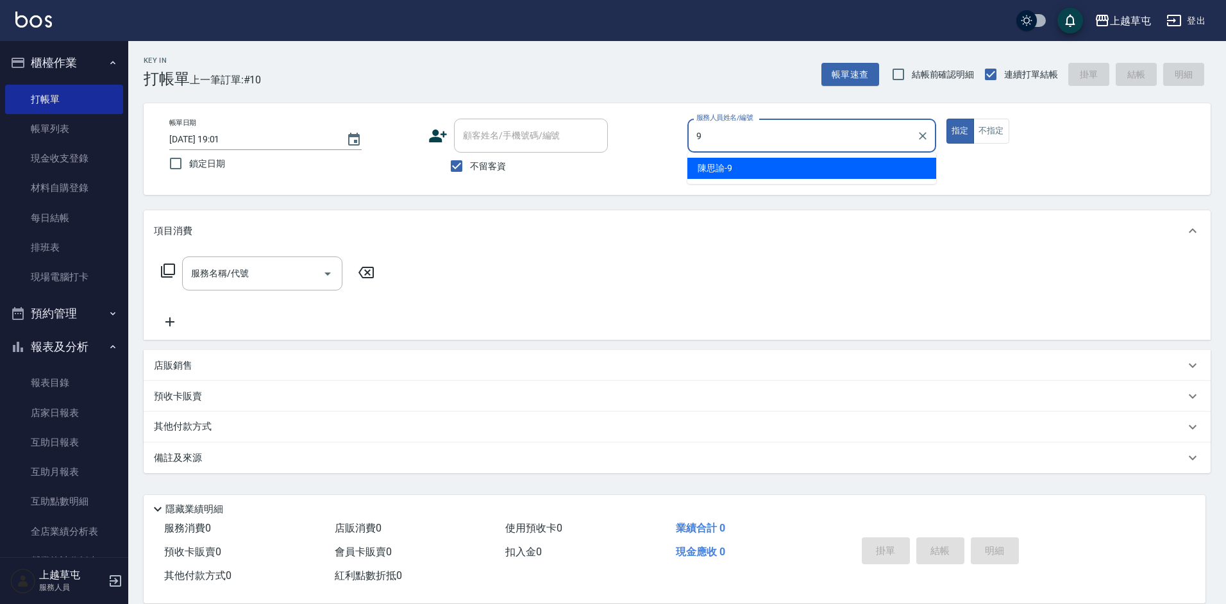
type input "[PERSON_NAME]-9"
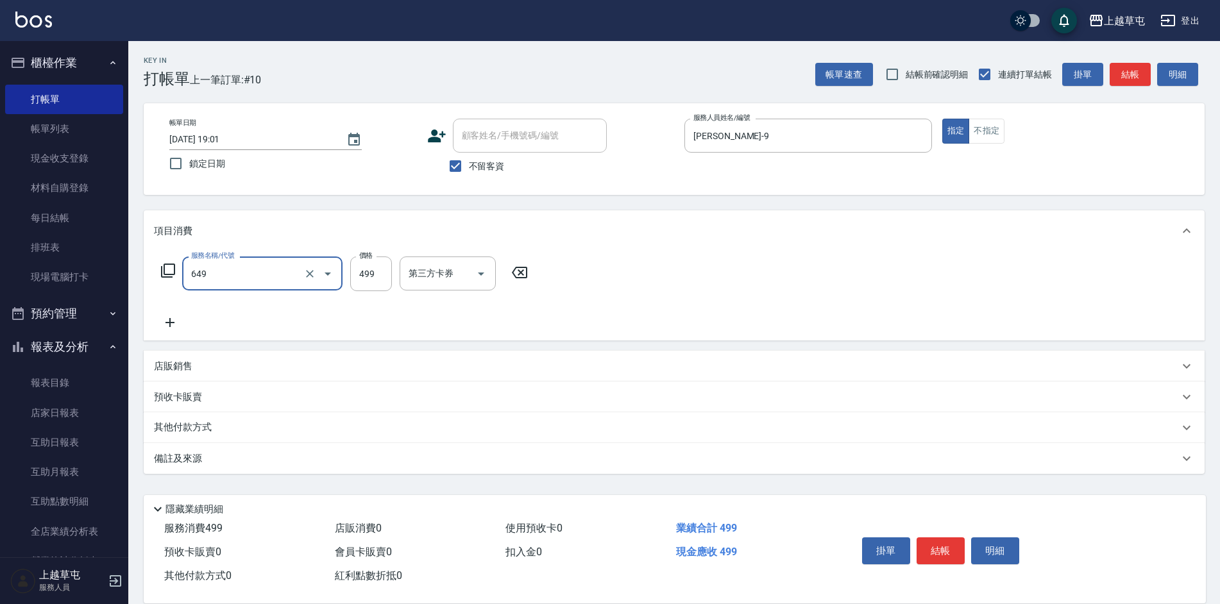
type input "角質499(649)"
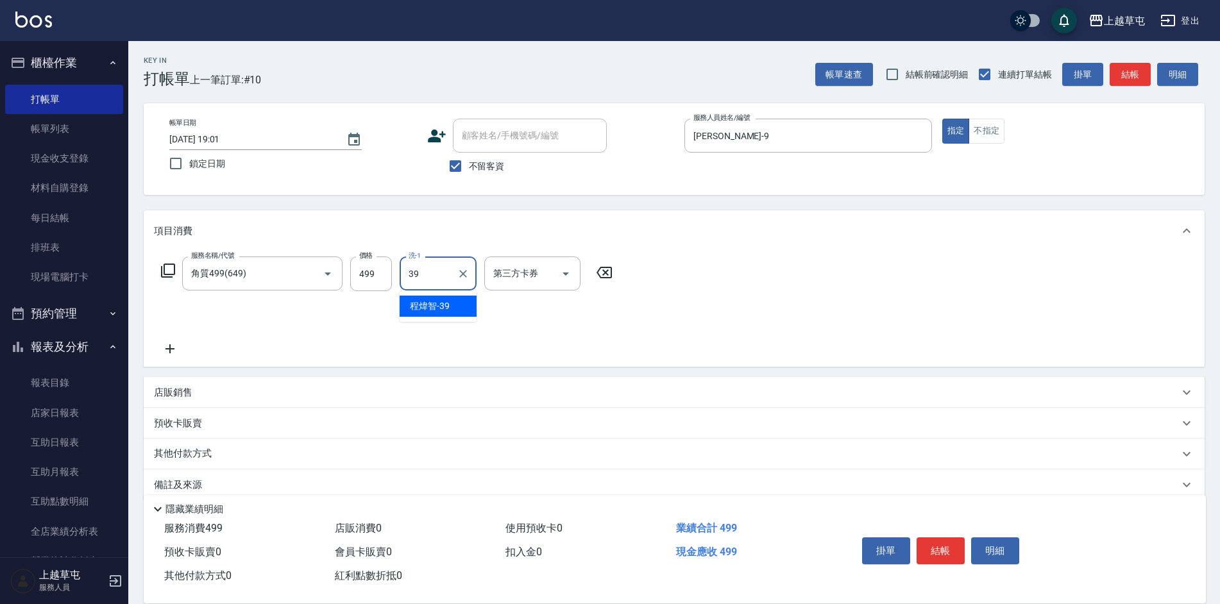
type input "[PERSON_NAME]39"
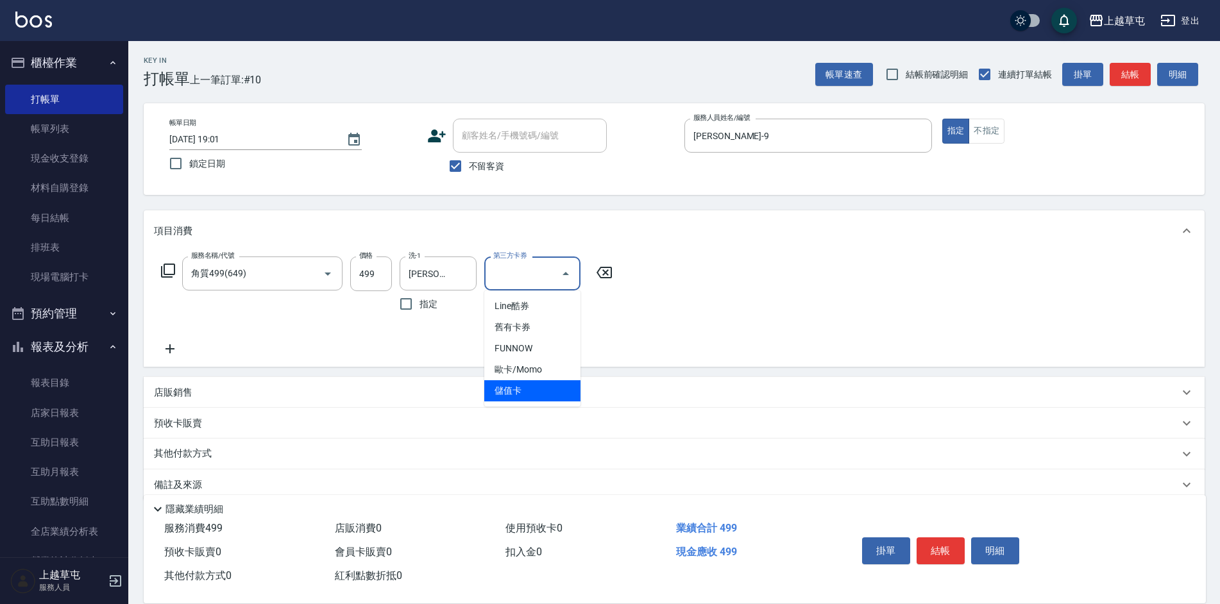
type input "儲值卡"
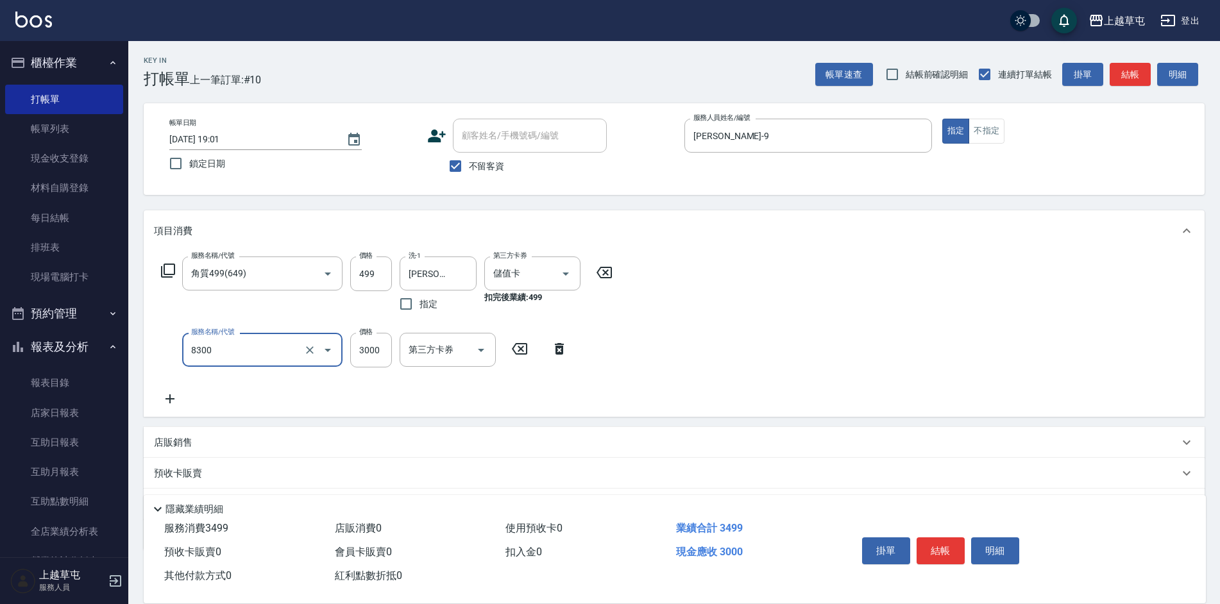
type input "儲3000(8300)"
type input "1000"
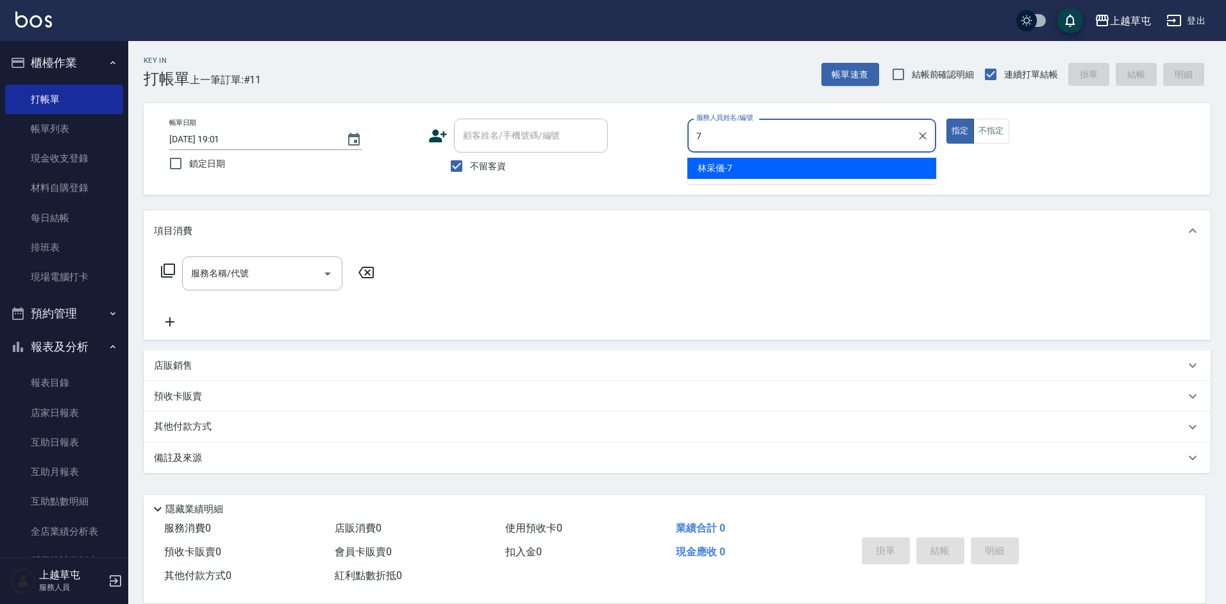
type input "[PERSON_NAME]-7"
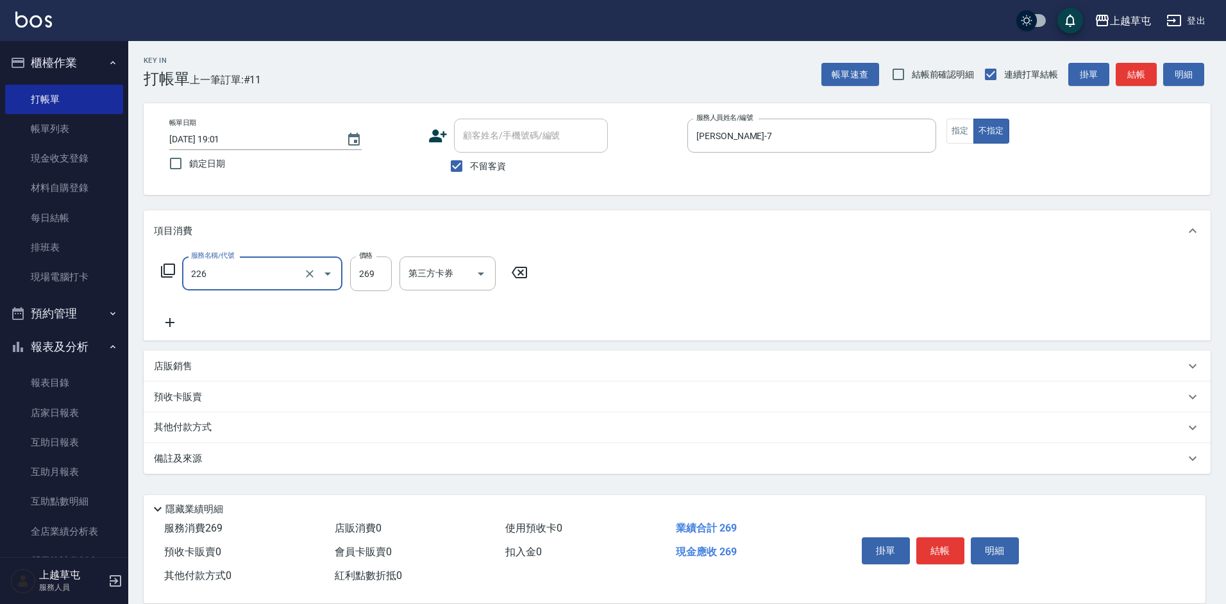
type input "洗剪269(226)"
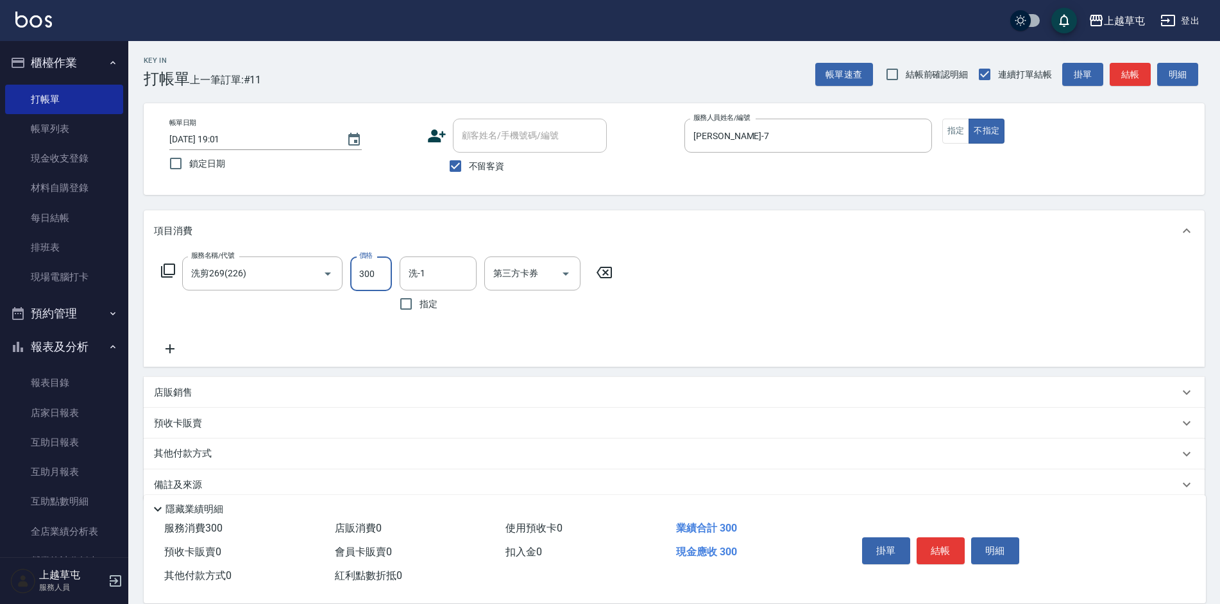
type input "300"
type input "[PERSON_NAME]-7"
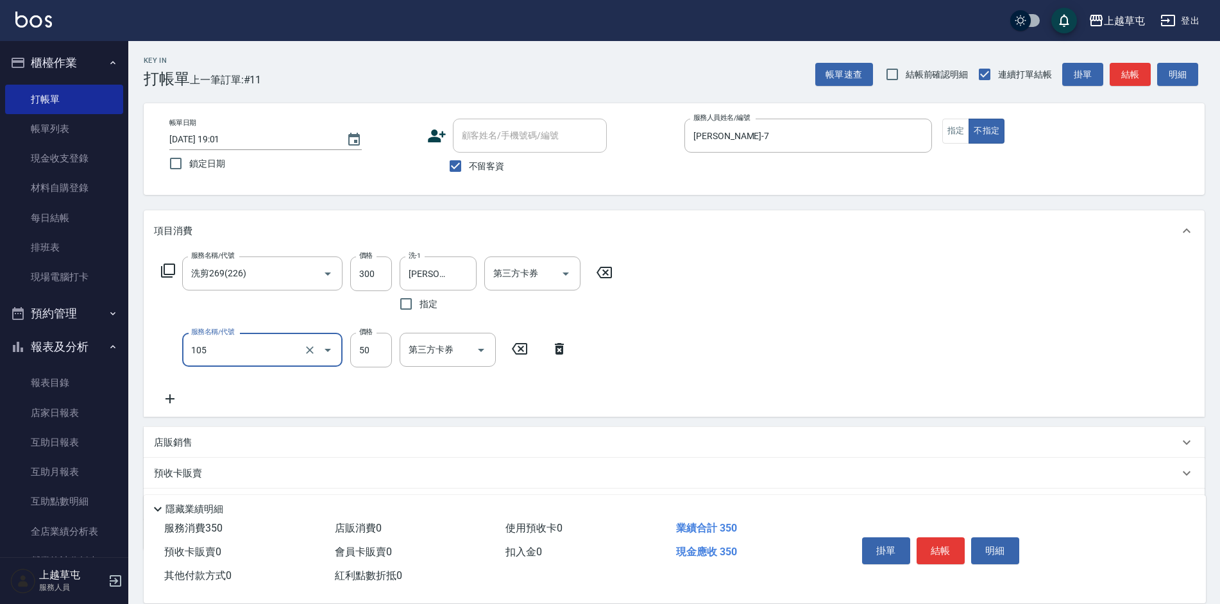
type input "精油50(105)"
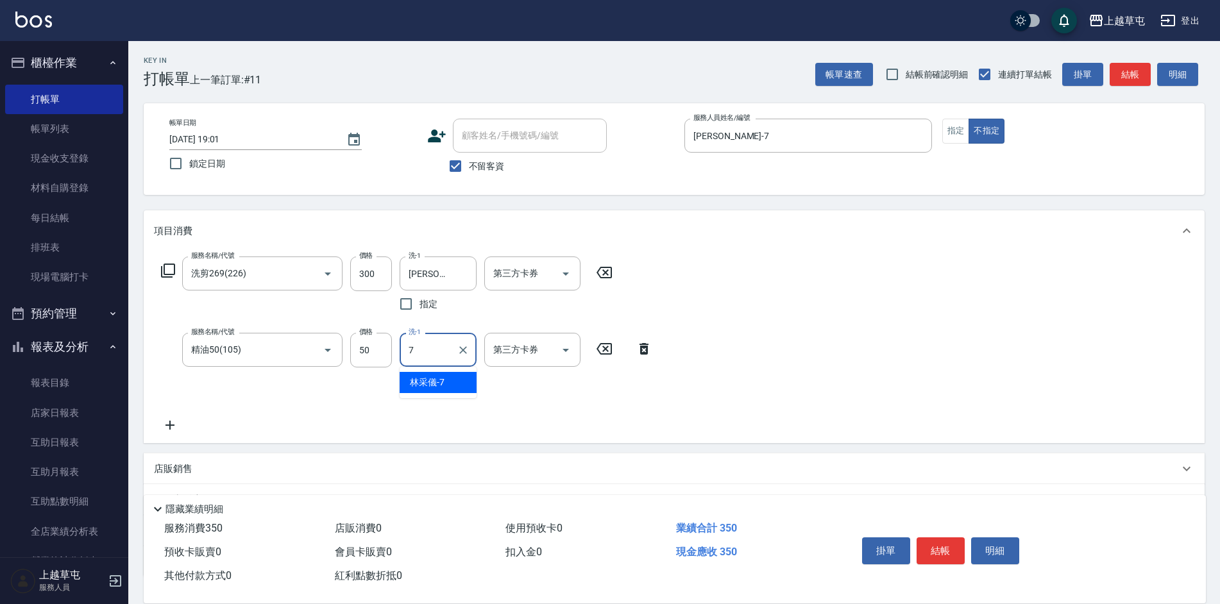
type input "[PERSON_NAME]-7"
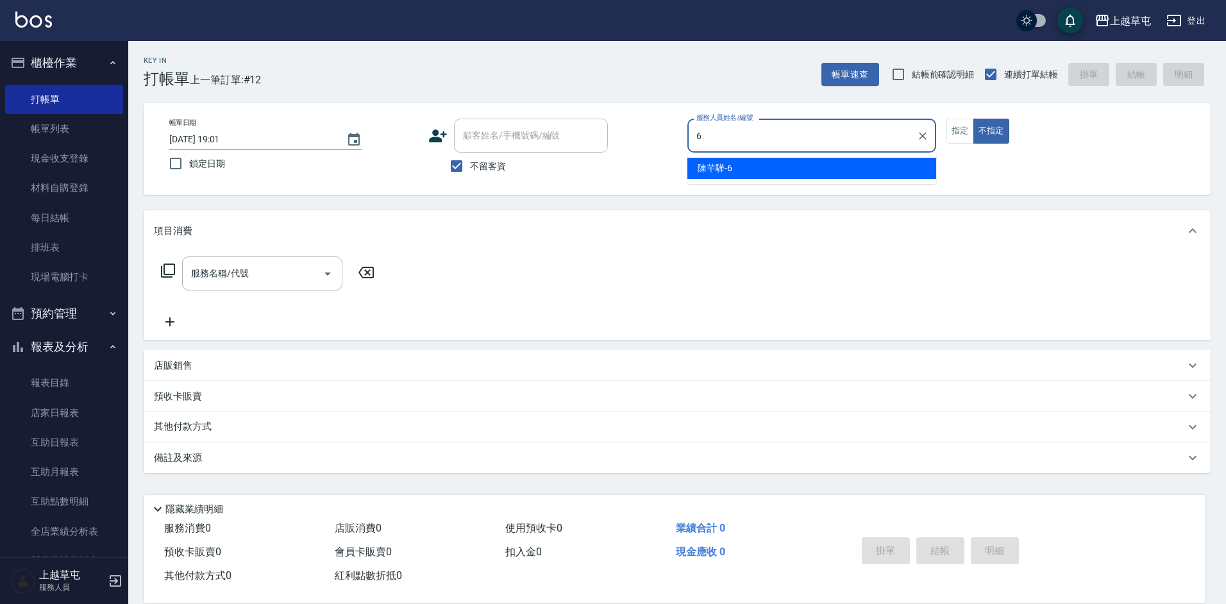
type input "[PERSON_NAME]-6"
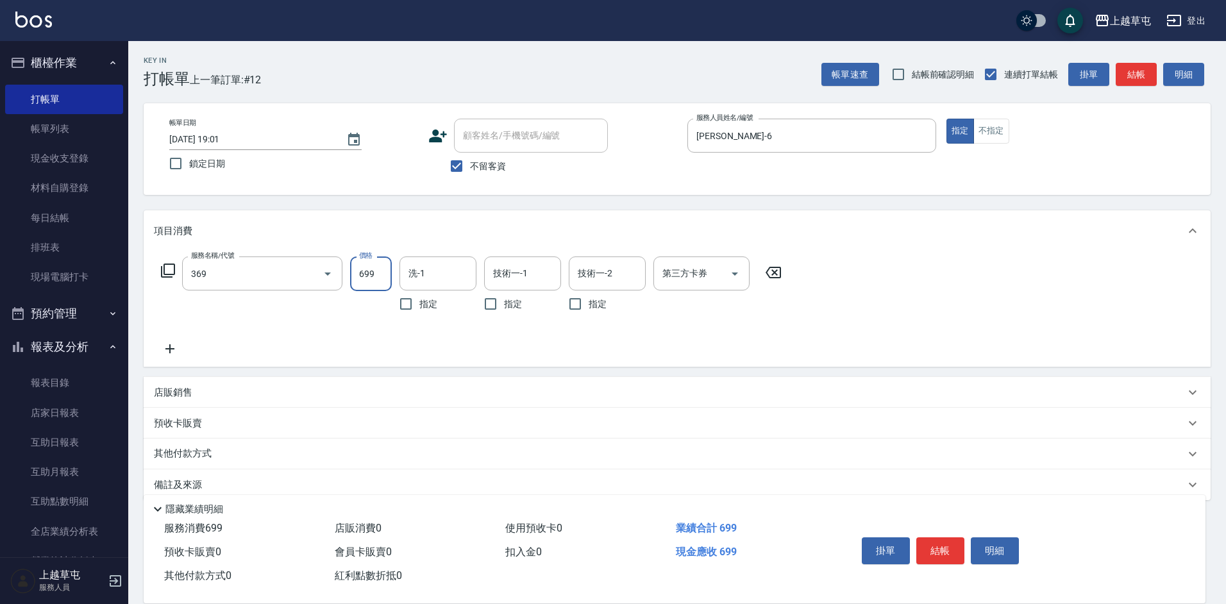
type input "基礎燙699(369)"
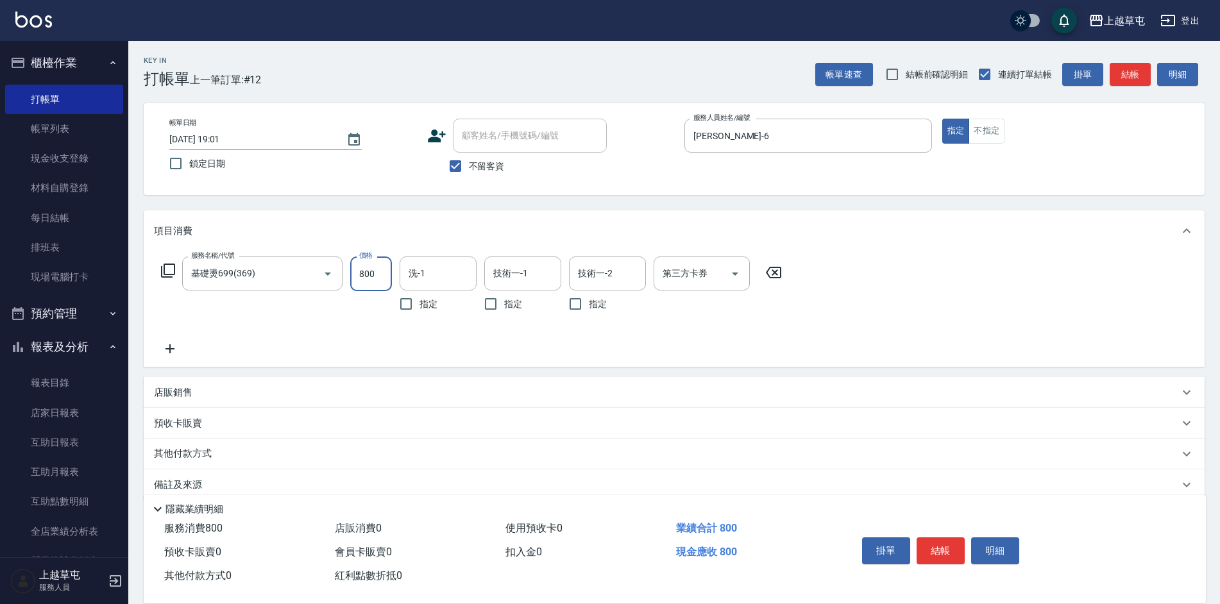
type input "800"
type input "[PERSON_NAME]-6"
